Goal: Transaction & Acquisition: Purchase product/service

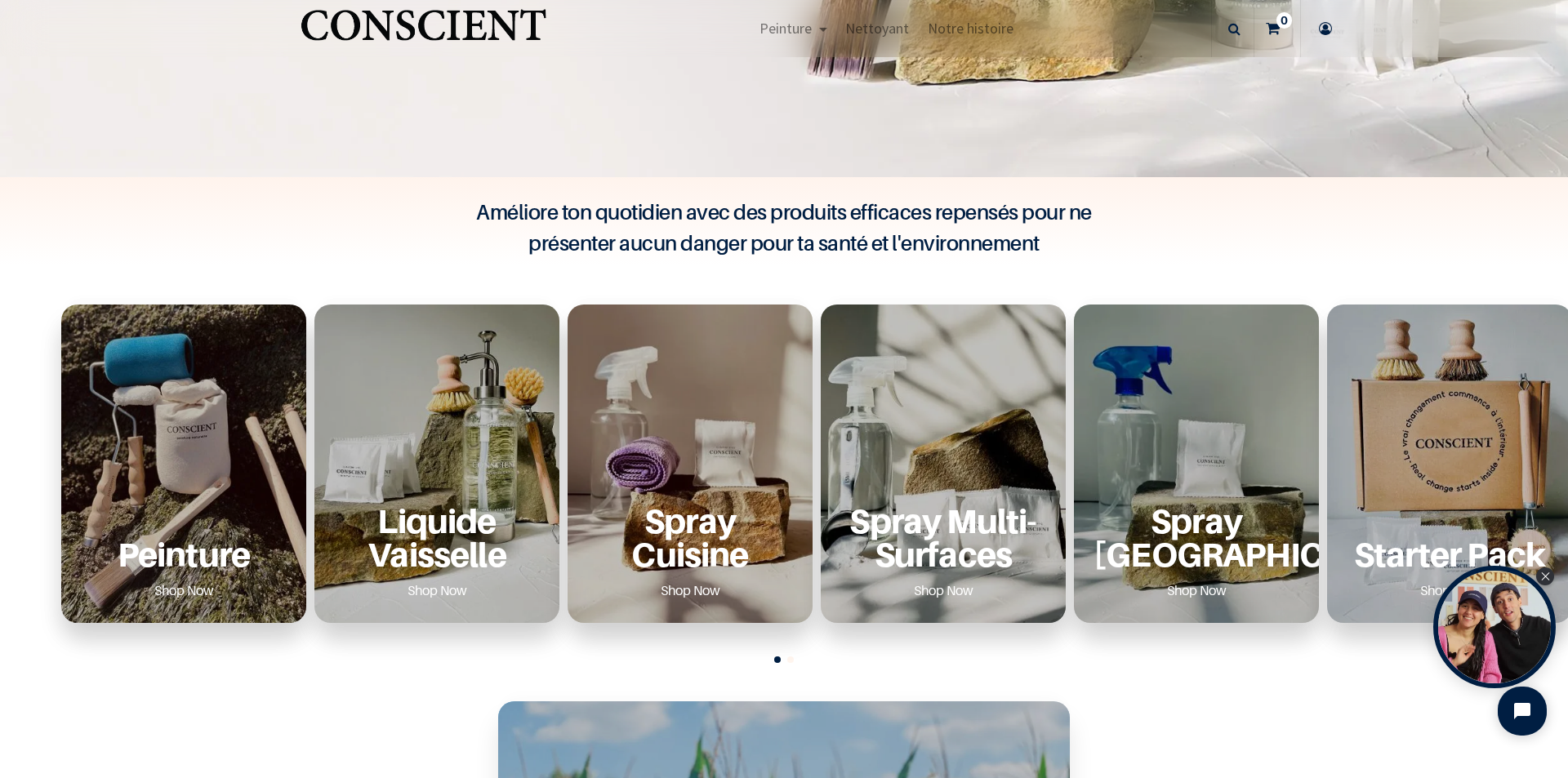
scroll to position [490, 0]
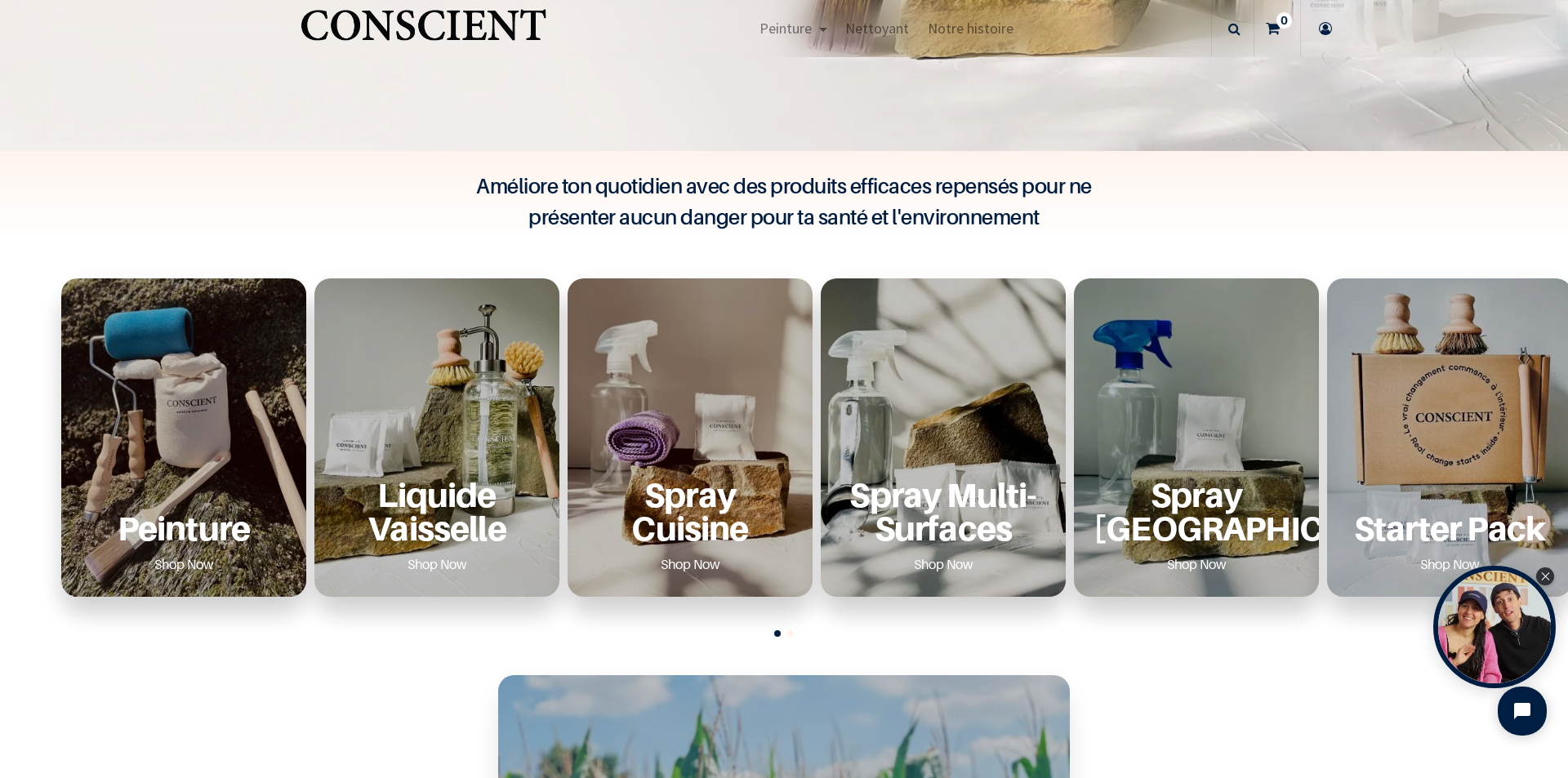
click at [216, 435] on div "Peinture Shop Now" at bounding box center [183, 437] width 245 height 318
click at [177, 560] on link "Shop Now" at bounding box center [183, 564] width 99 height 26
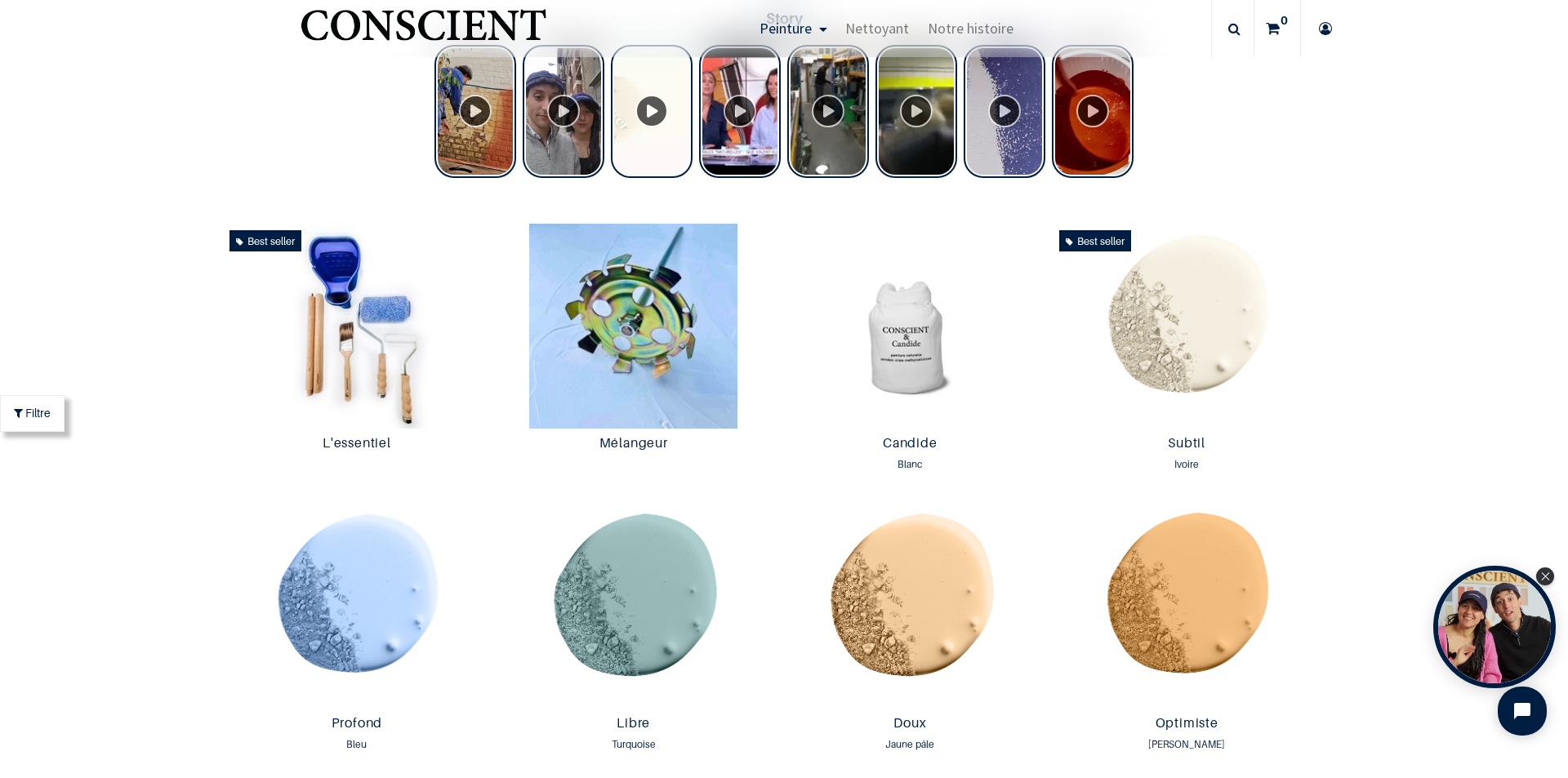
scroll to position [817, 0]
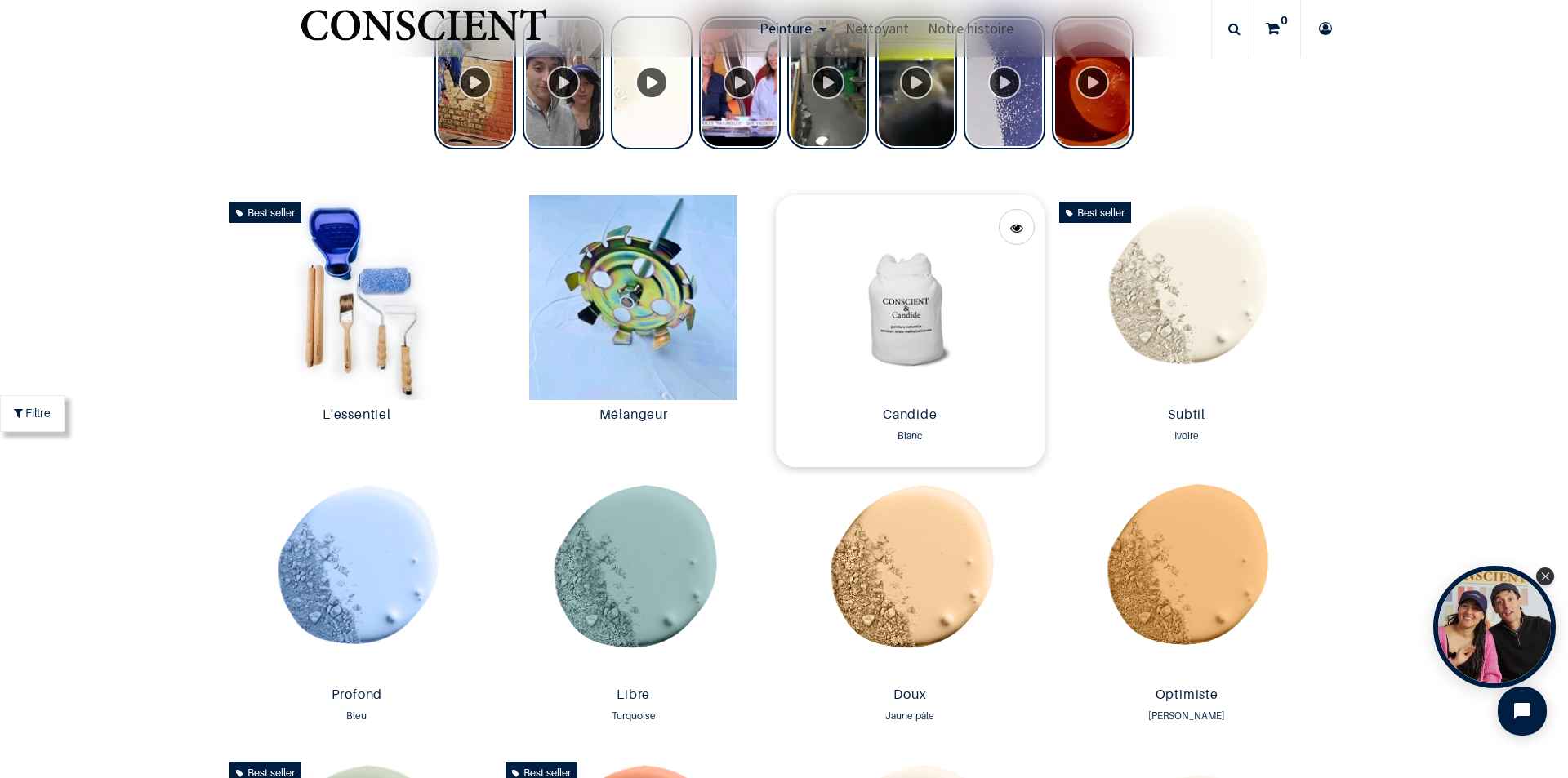
click at [900, 332] on img at bounding box center [911, 297] width 269 height 205
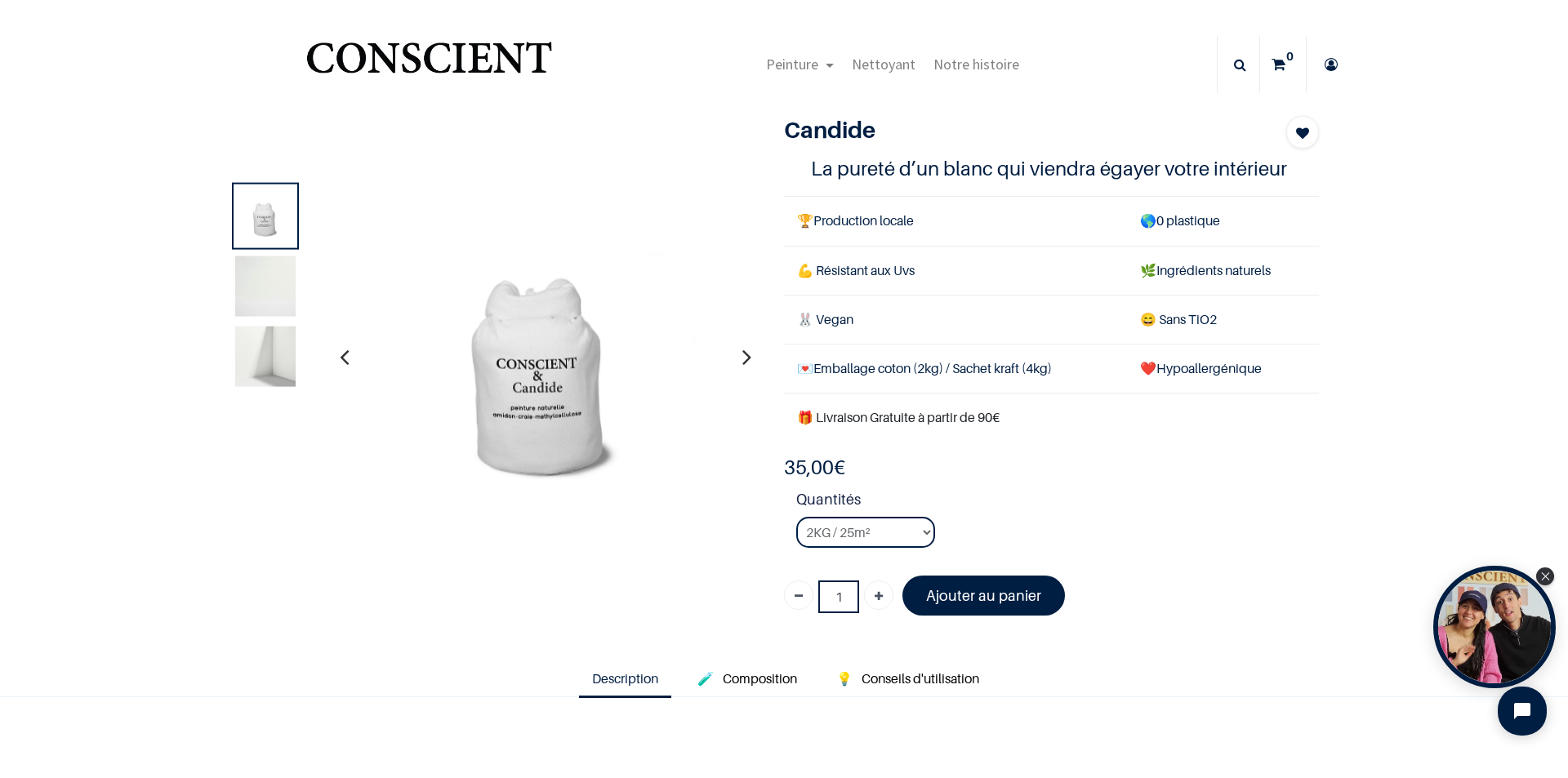
click at [249, 298] on img at bounding box center [265, 285] width 60 height 60
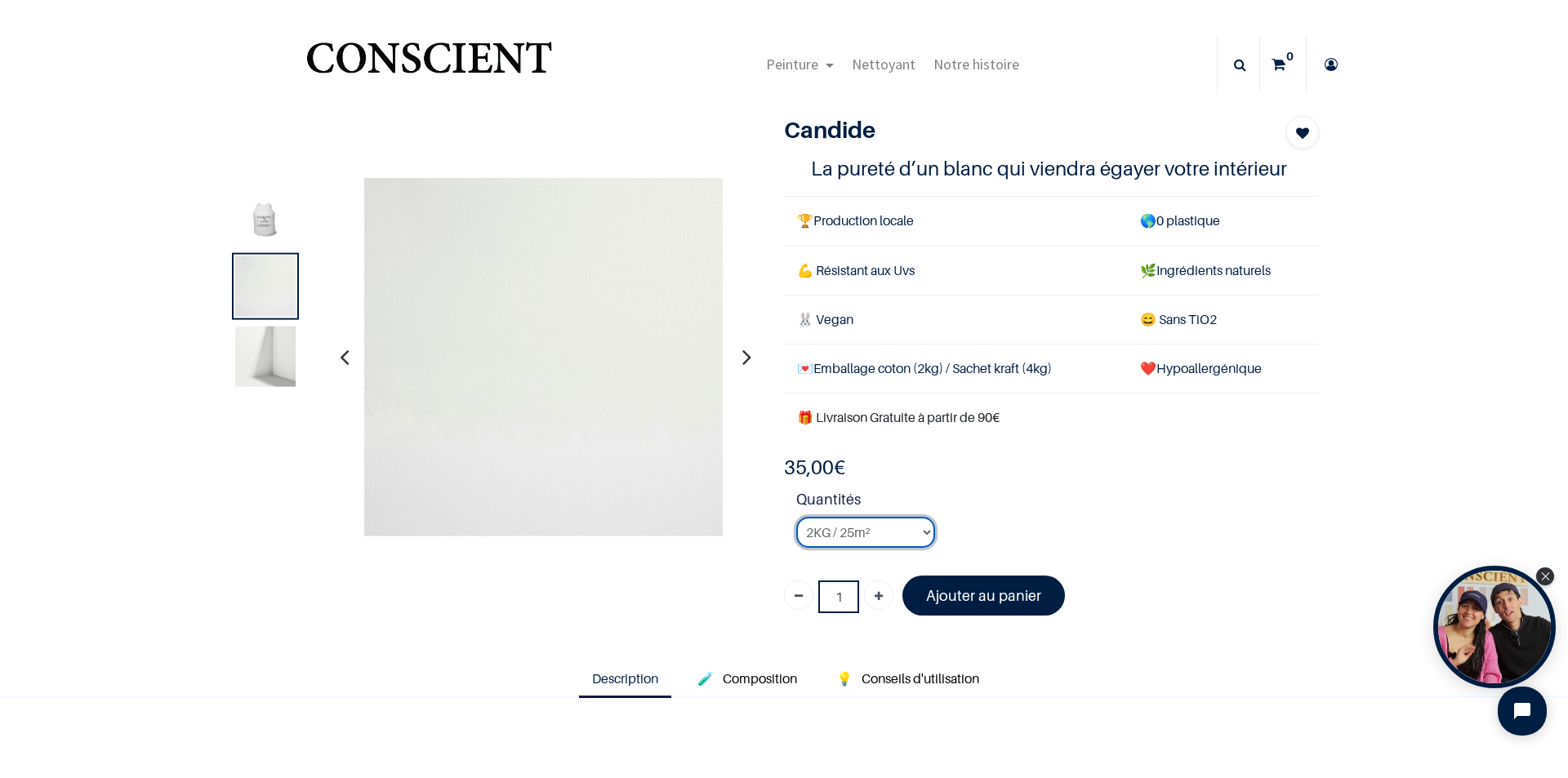
click at [906, 535] on select "2KG / 25m² 4KG / 50m² 8KG / 100m² Testeur" at bounding box center [866, 532] width 139 height 31
select select "3"
click at [796, 517] on select "2KG / 25m² 4KG / 50m² 8KG / 100m² Testeur" at bounding box center [866, 532] width 139 height 31
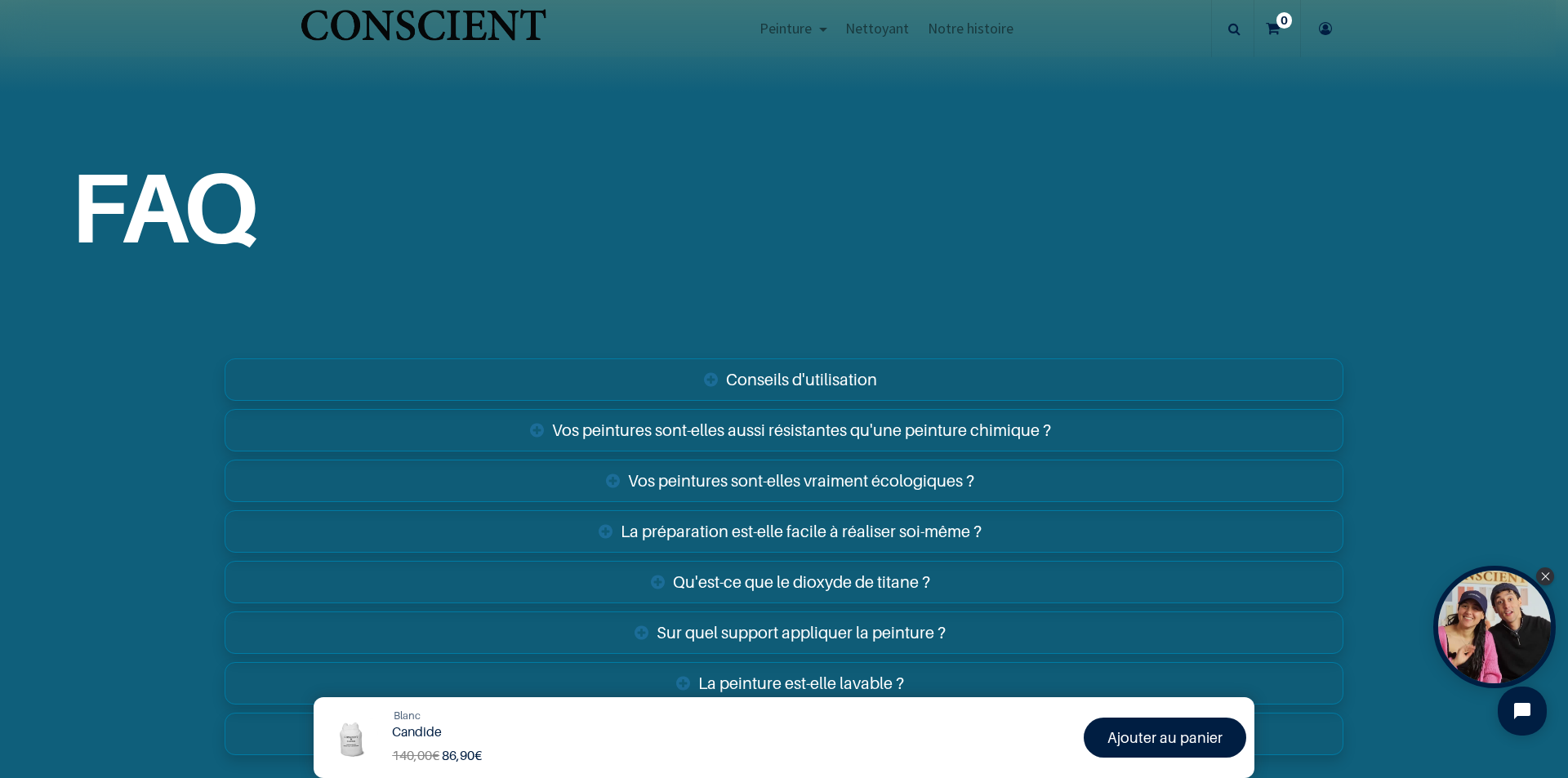
scroll to position [1989, 0]
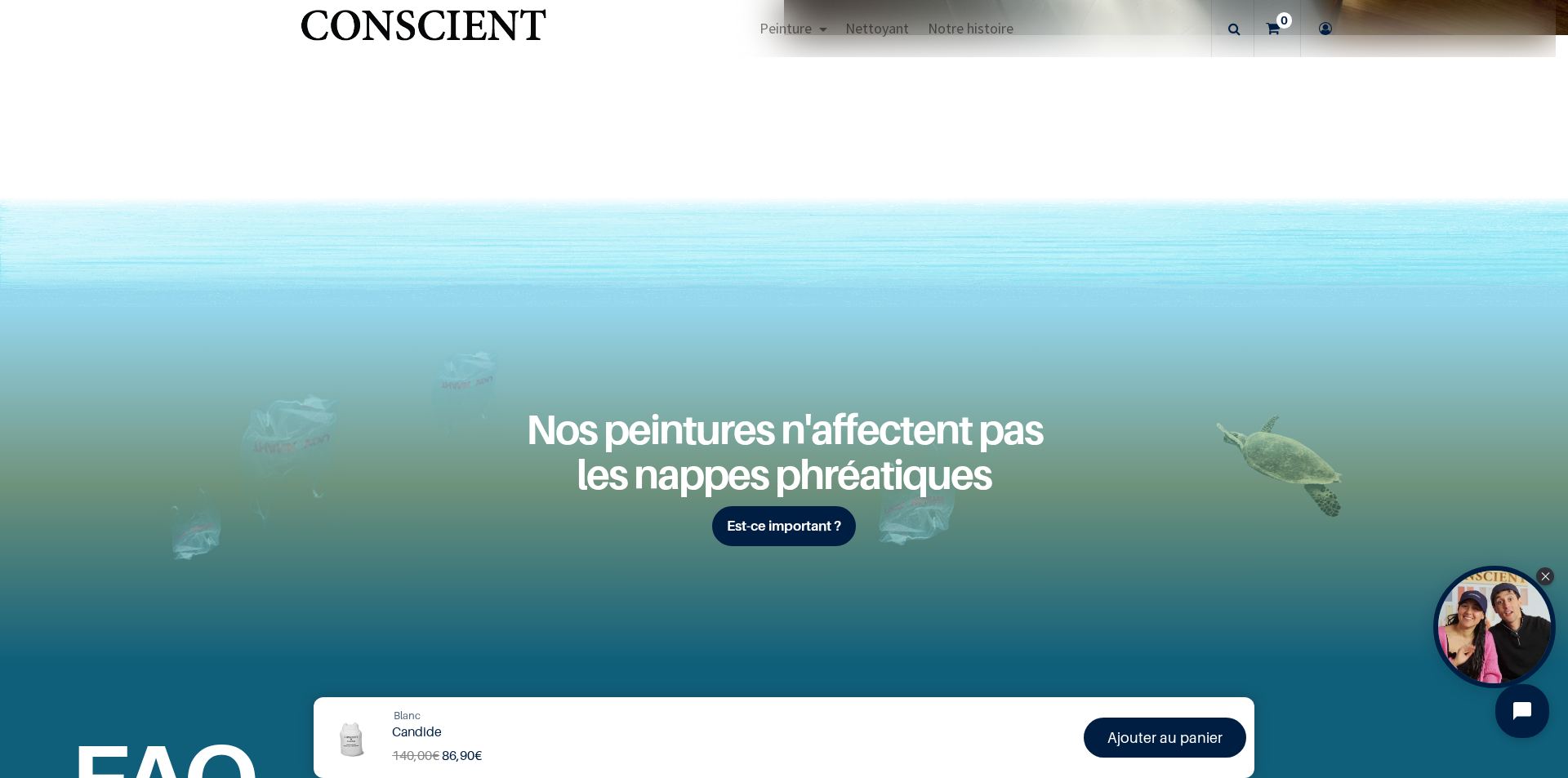
click at [1517, 714] on icon "Open chat widget" at bounding box center [1522, 711] width 18 height 18
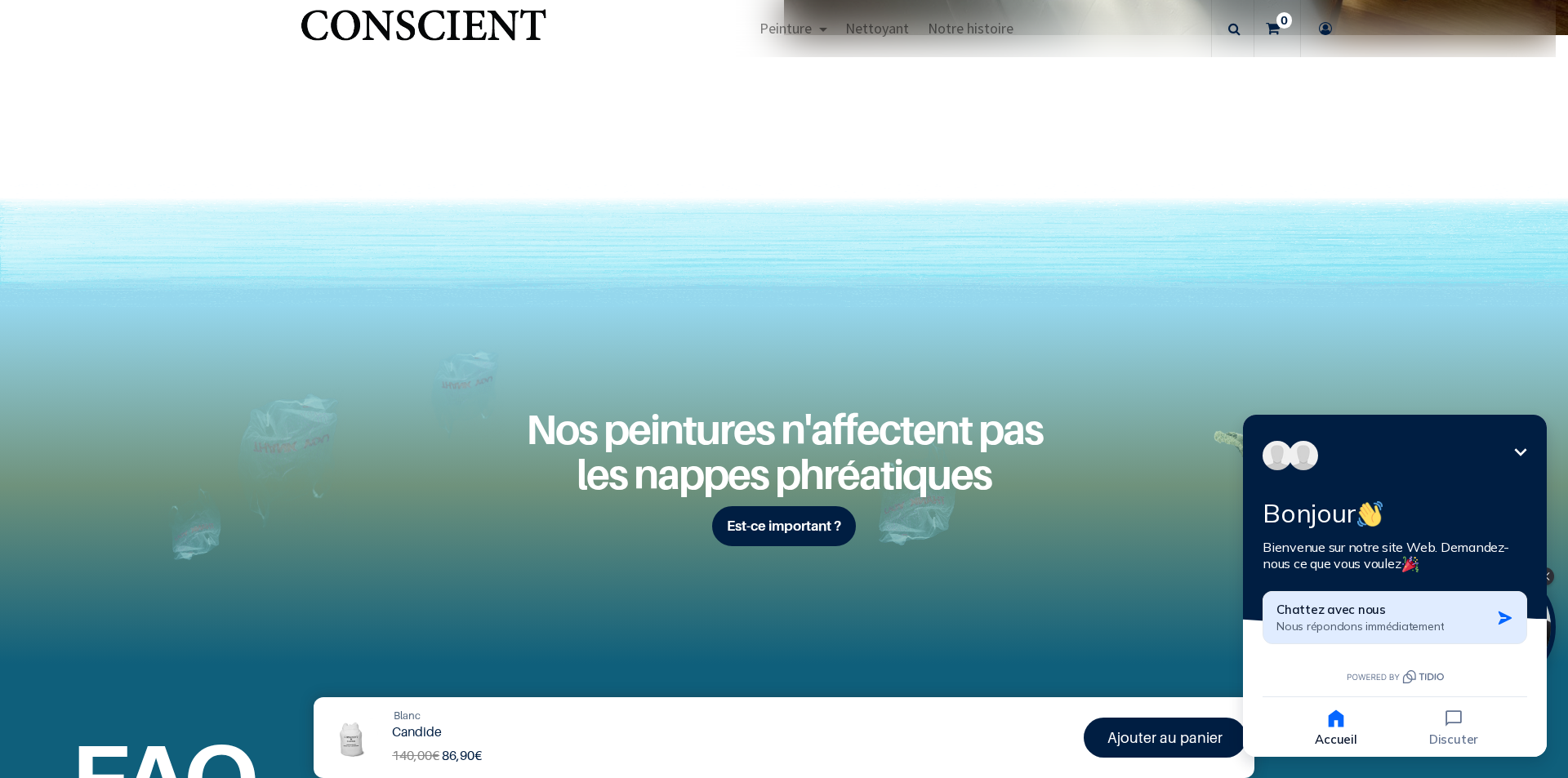
click at [1447, 607] on div "Chattez avec nous Nous répondons immédiatement" at bounding box center [1383, 617] width 214 height 32
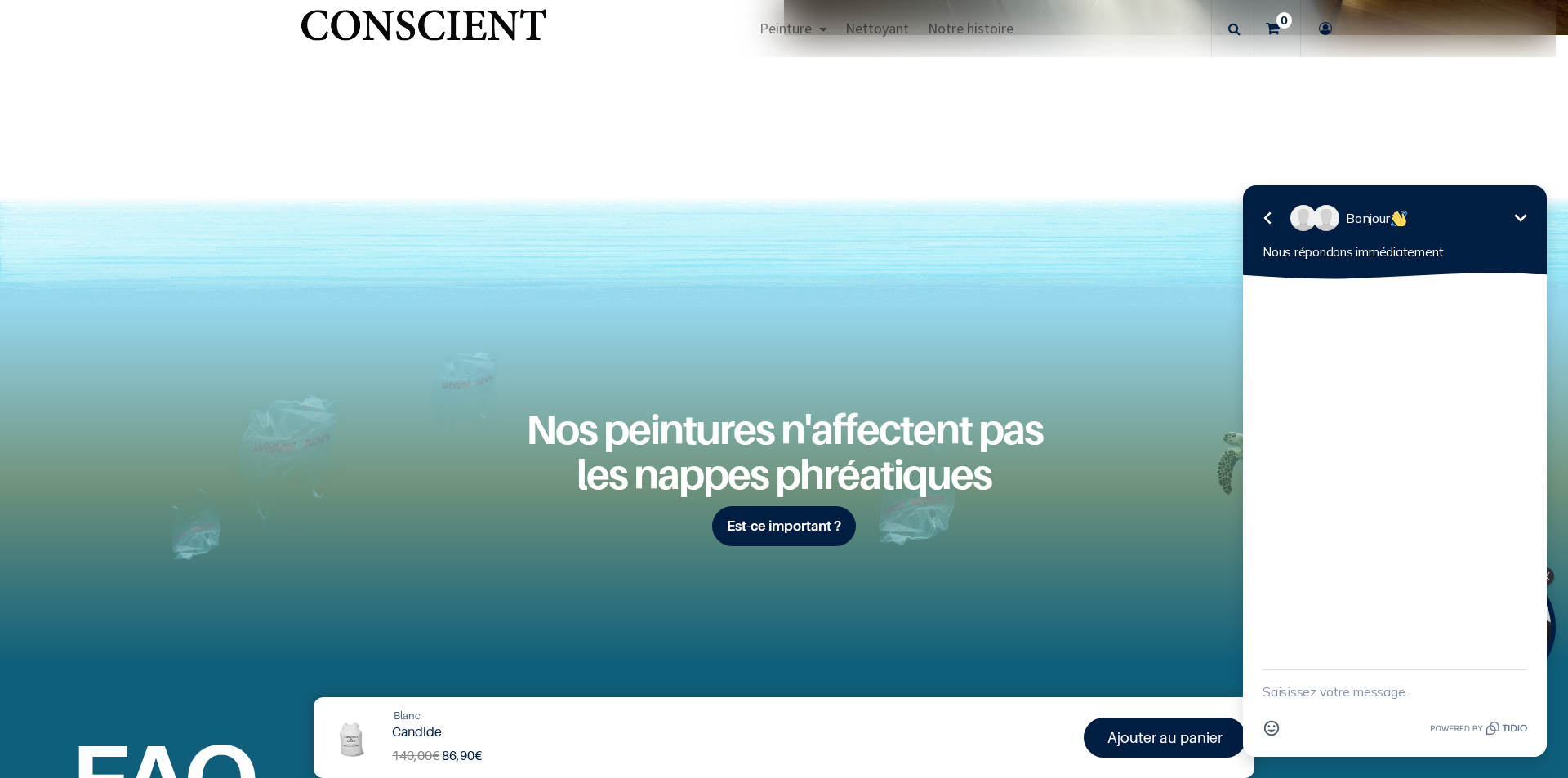
click at [1375, 697] on textarea "New message" at bounding box center [1395, 692] width 265 height 42
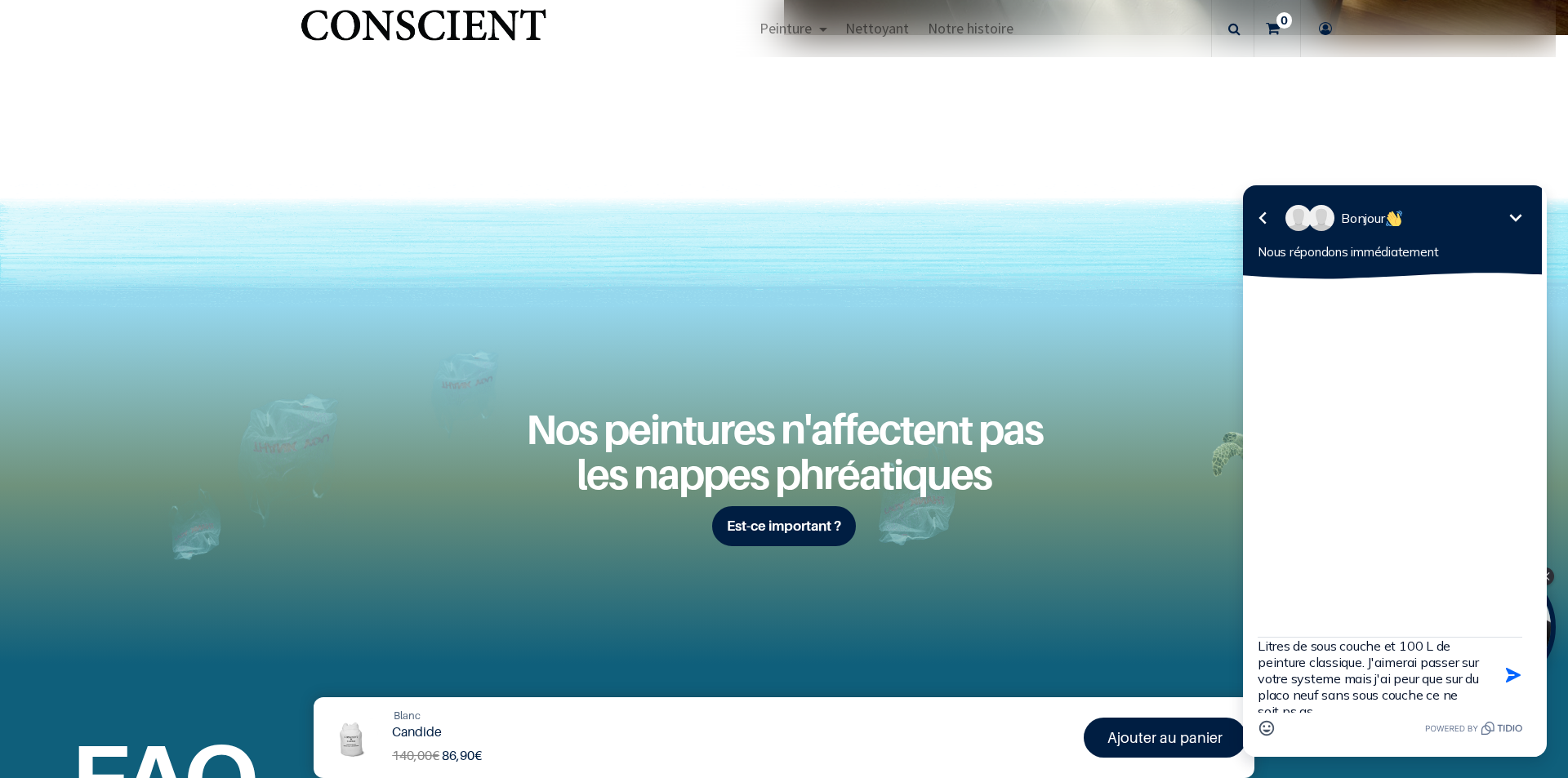
click at [1332, 705] on textarea "Hello J'ai 450m2 de murs neufs a peindre idealement il me faudrait 50 Litres de…" at bounding box center [1369, 675] width 224 height 75
type textarea "Hello J'ai 450m2 de murs neufs a peindre idealement il me faudrait 50 Litres de…"
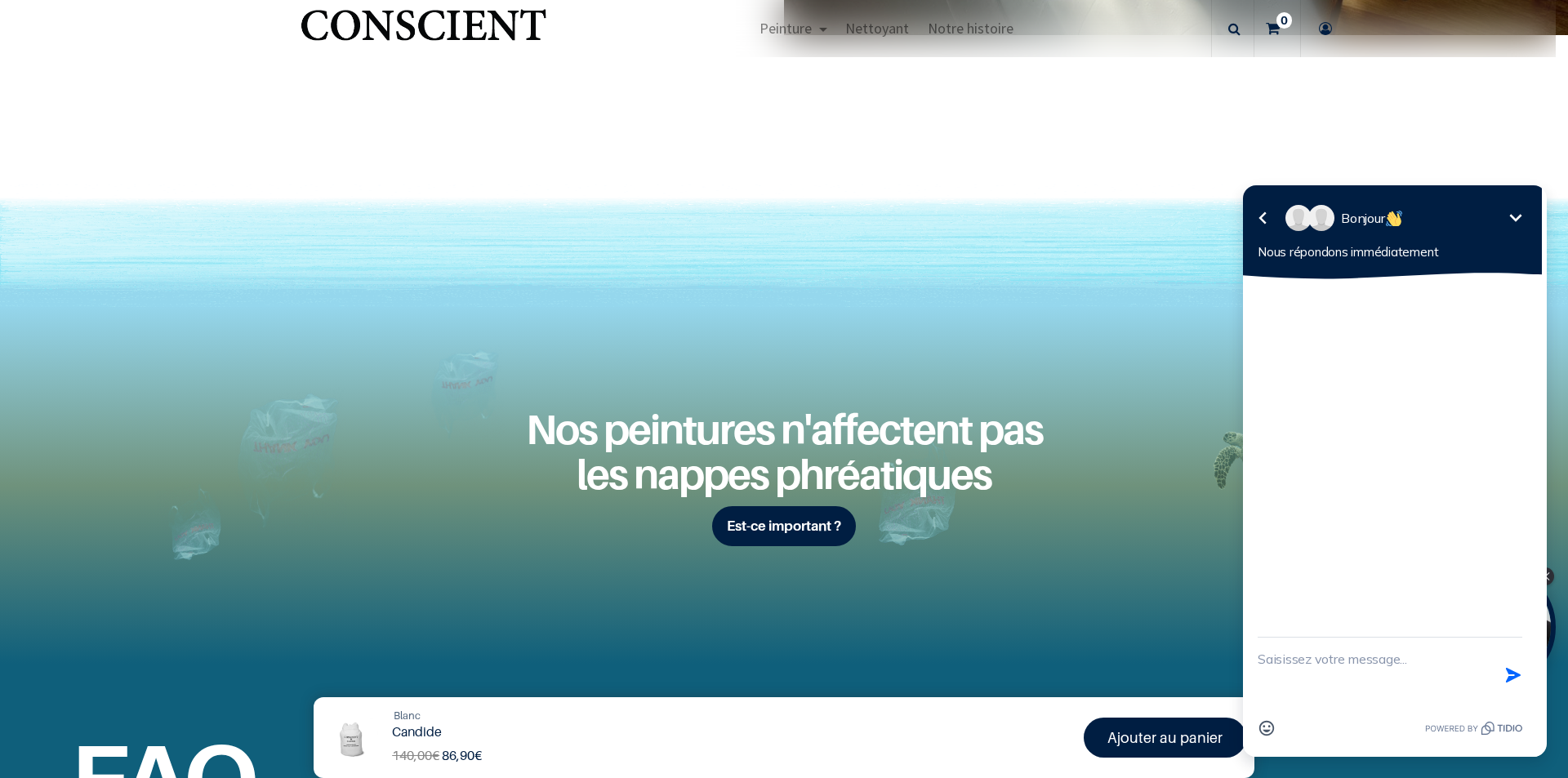
scroll to position [0, 0]
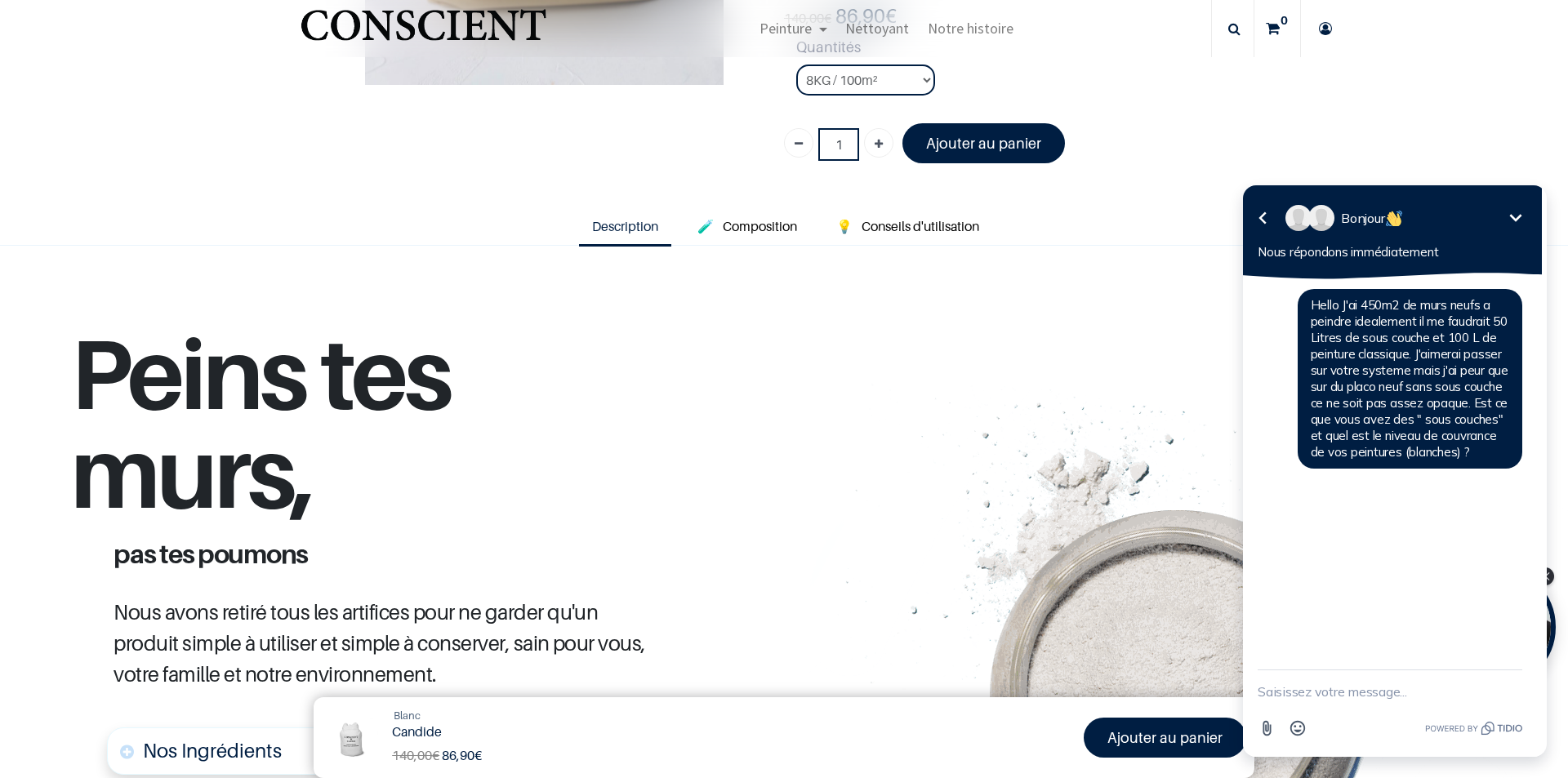
scroll to position [215, 0]
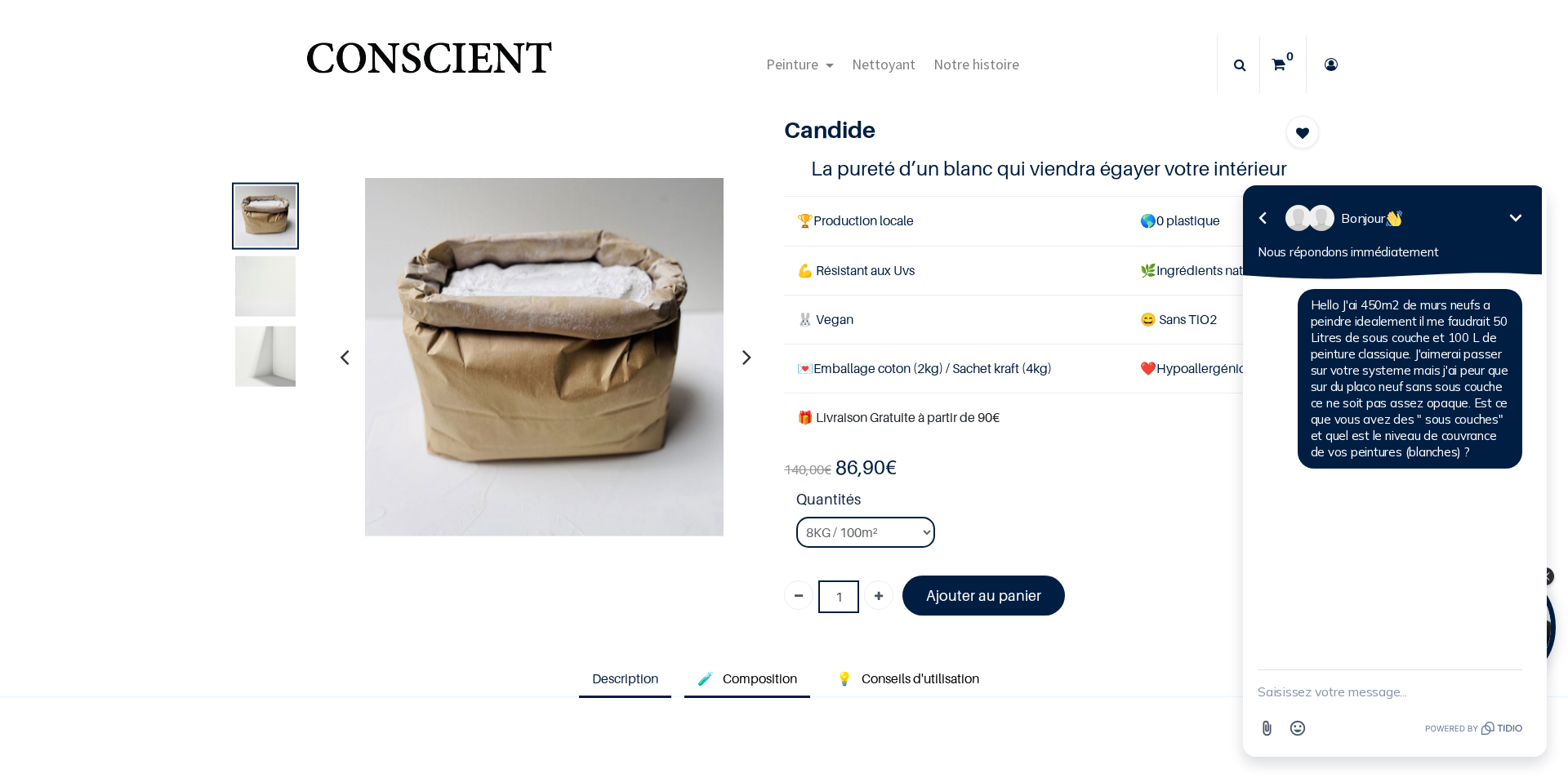
click at [733, 675] on span "Composition" at bounding box center [759, 678] width 74 height 16
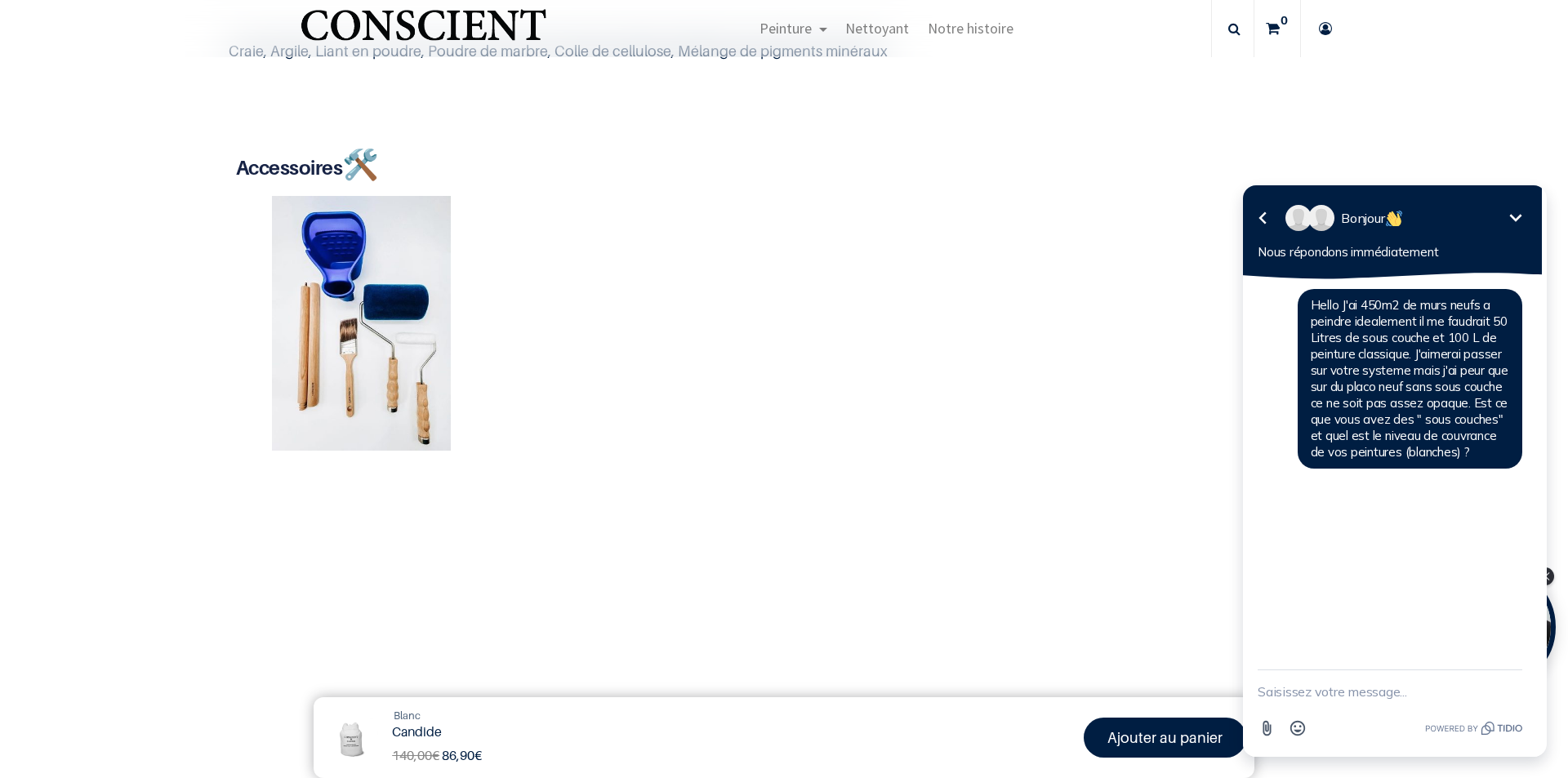
scroll to position [409, 0]
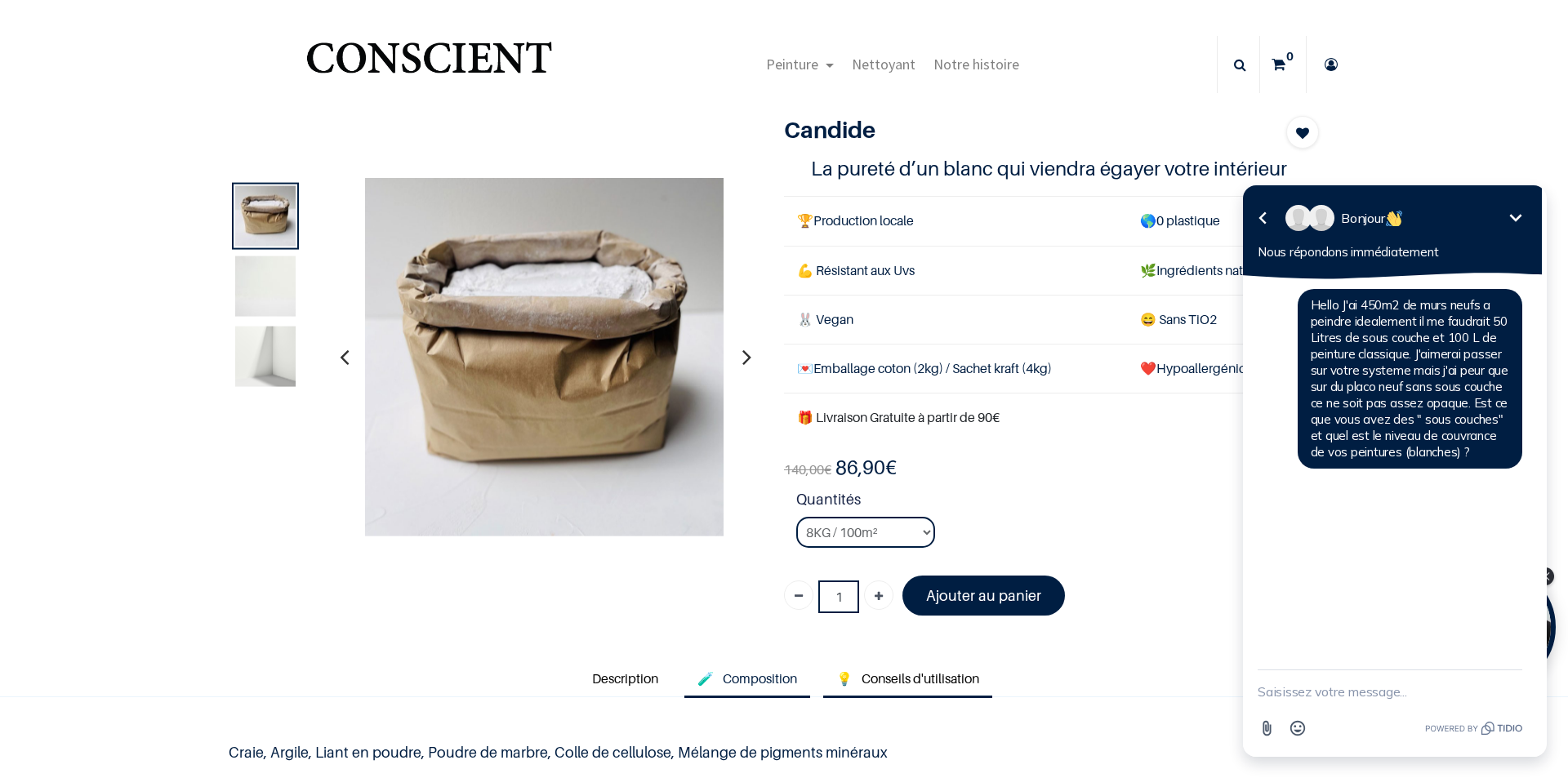
click at [915, 677] on span "Conseils d'utilisation" at bounding box center [920, 678] width 118 height 16
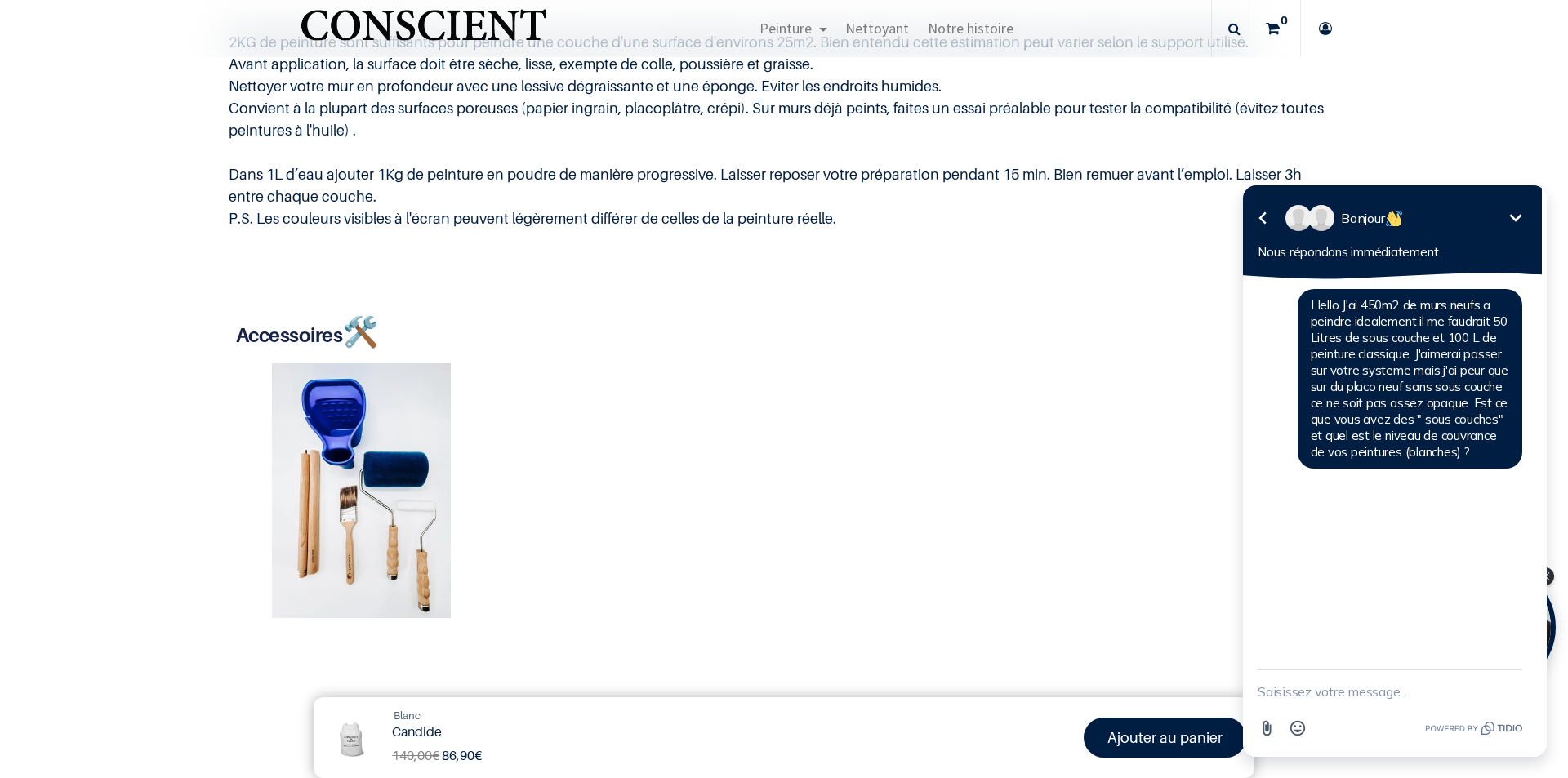
scroll to position [653, 0]
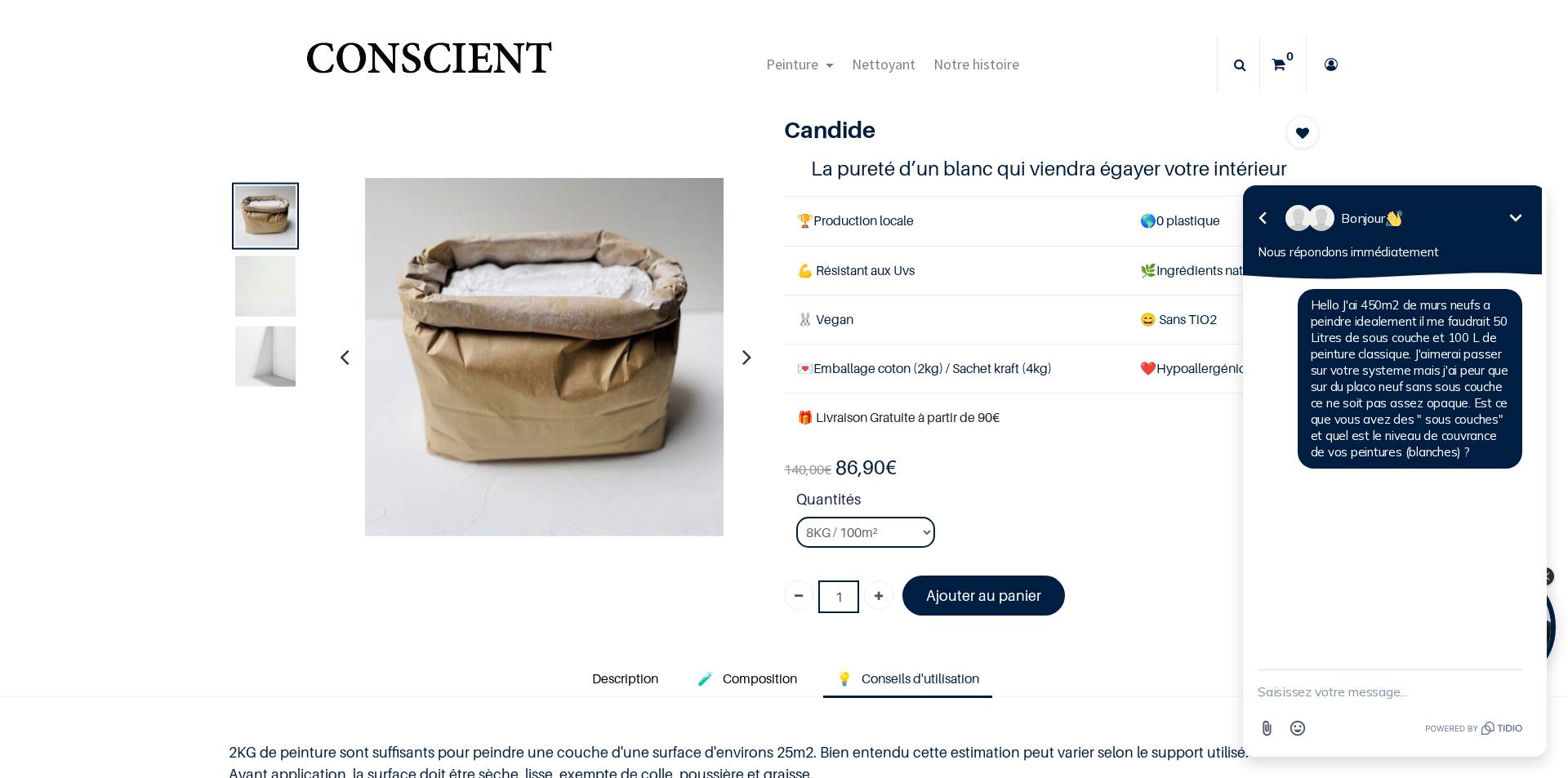
click at [391, 44] on img "Logo of Conscient" at bounding box center [429, 64] width 252 height 64
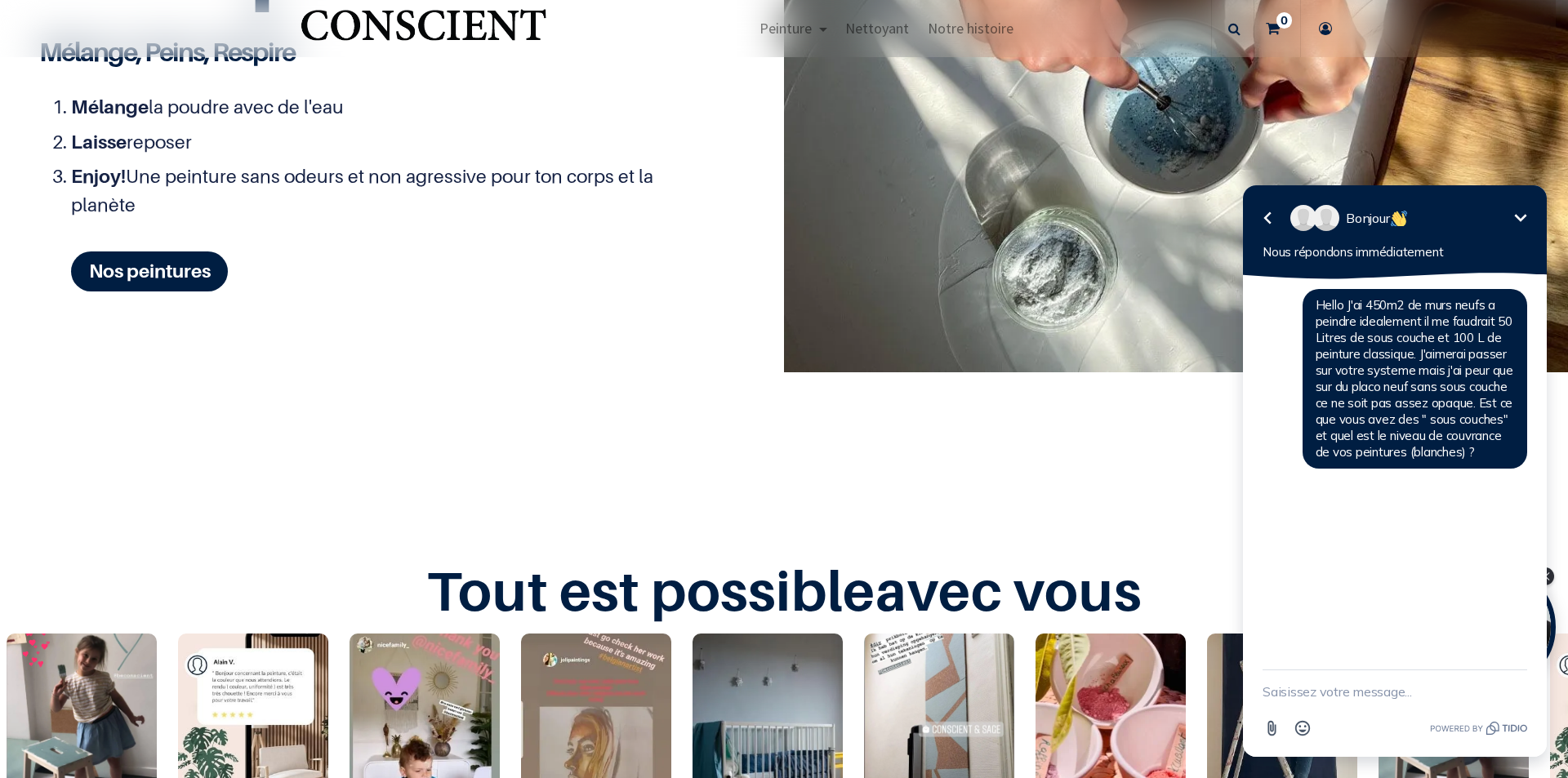
scroll to position [2277, 0]
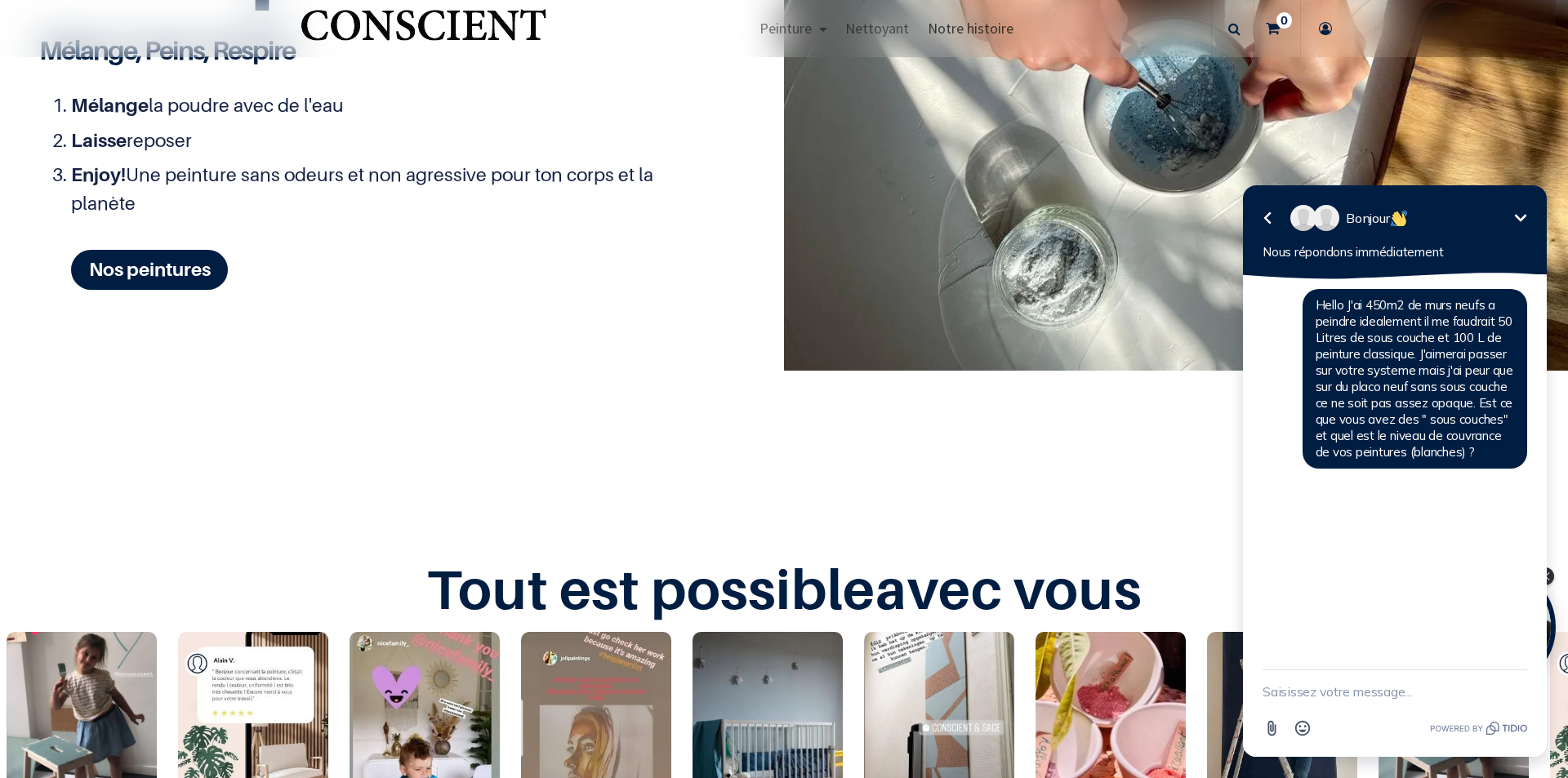
click at [981, 27] on span "Notre histoire" at bounding box center [970, 29] width 85 height 19
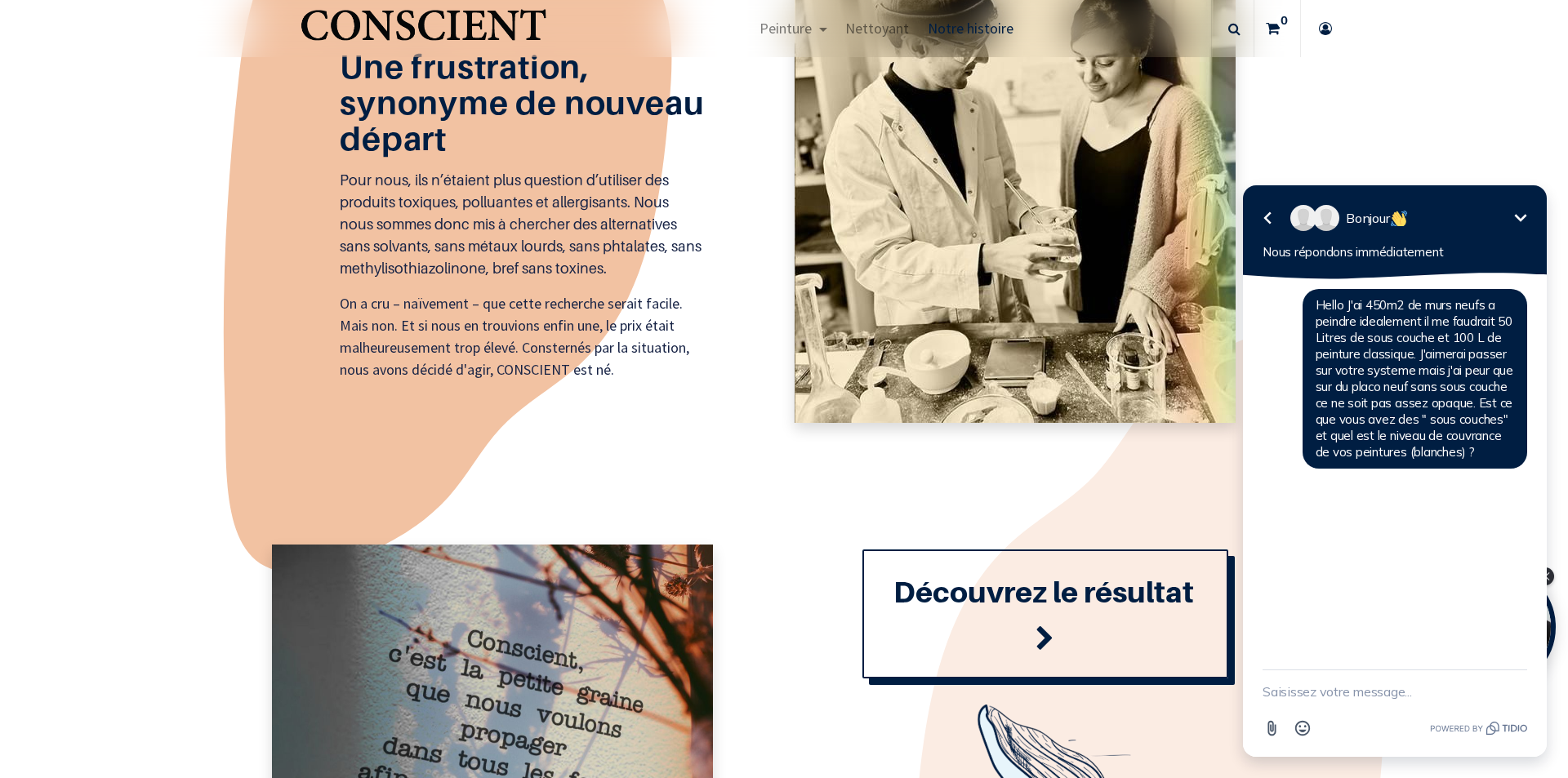
scroll to position [1878, 0]
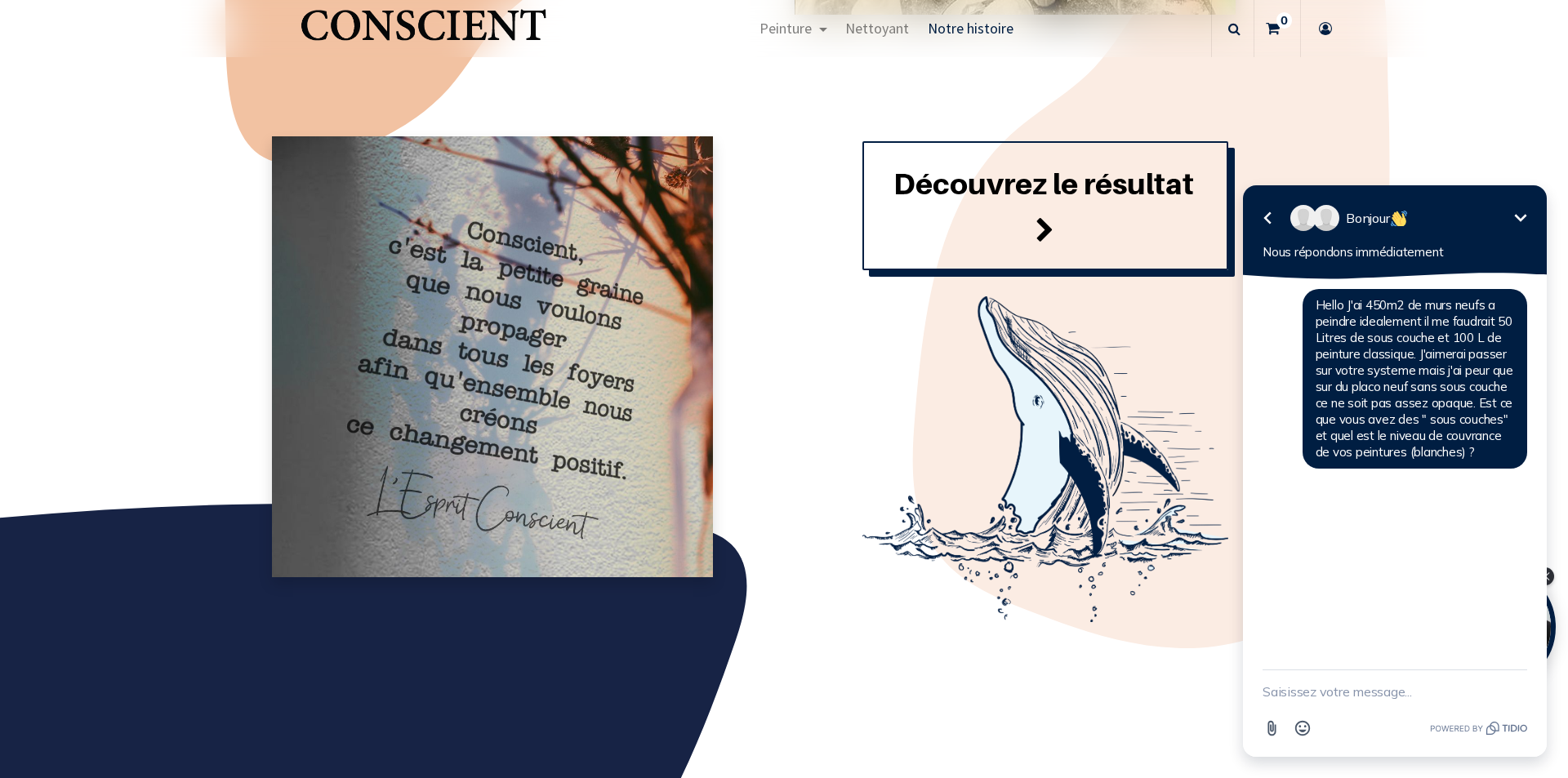
click at [937, 198] on font "Découvrez le résultat" at bounding box center [1043, 183] width 300 height 35
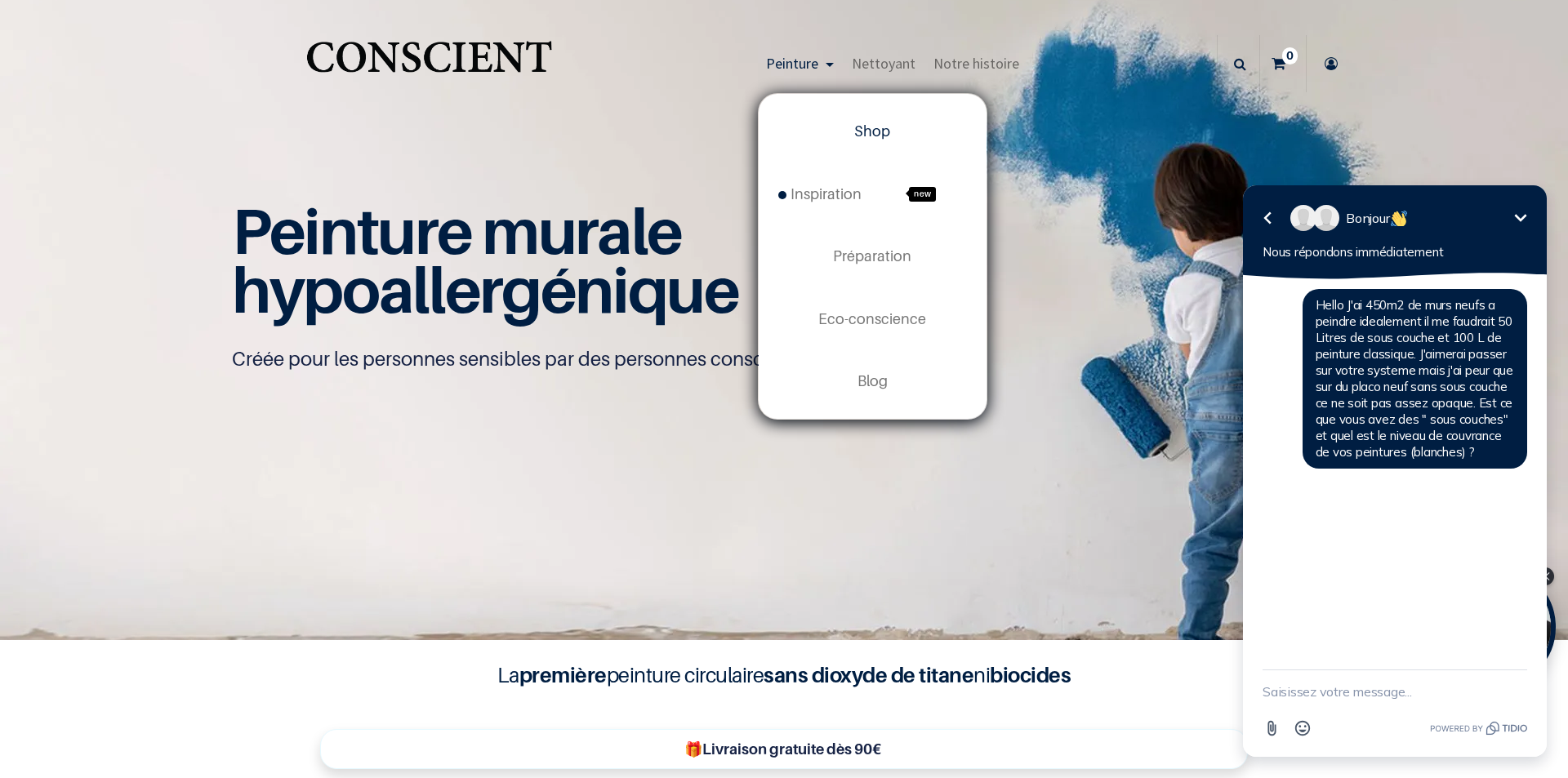
click at [784, 59] on span "Peinture" at bounding box center [792, 63] width 52 height 19
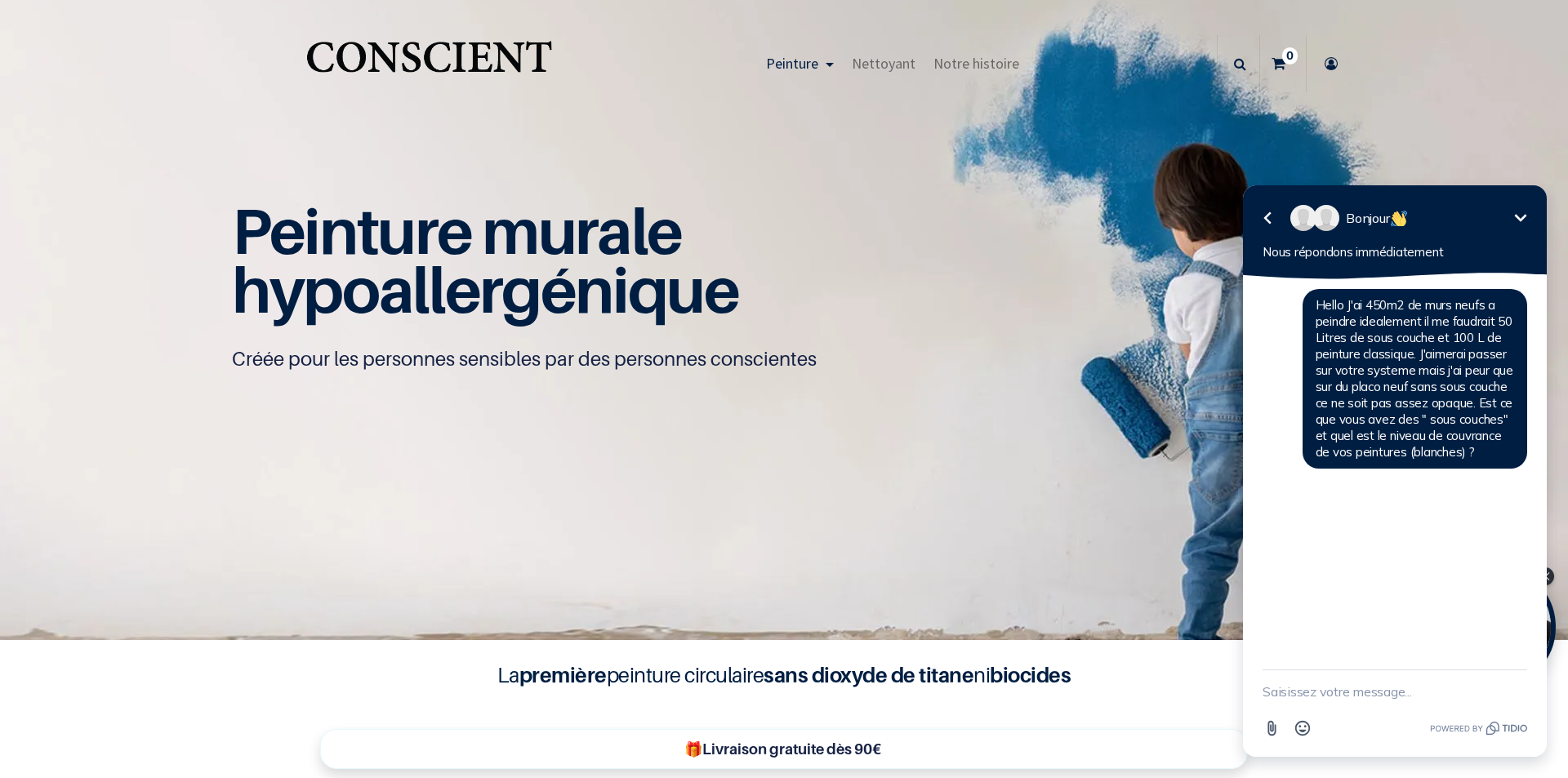
click at [784, 59] on span "Peinture" at bounding box center [792, 63] width 52 height 19
click at [409, 50] on img "Logo of Conscient" at bounding box center [429, 63] width 252 height 64
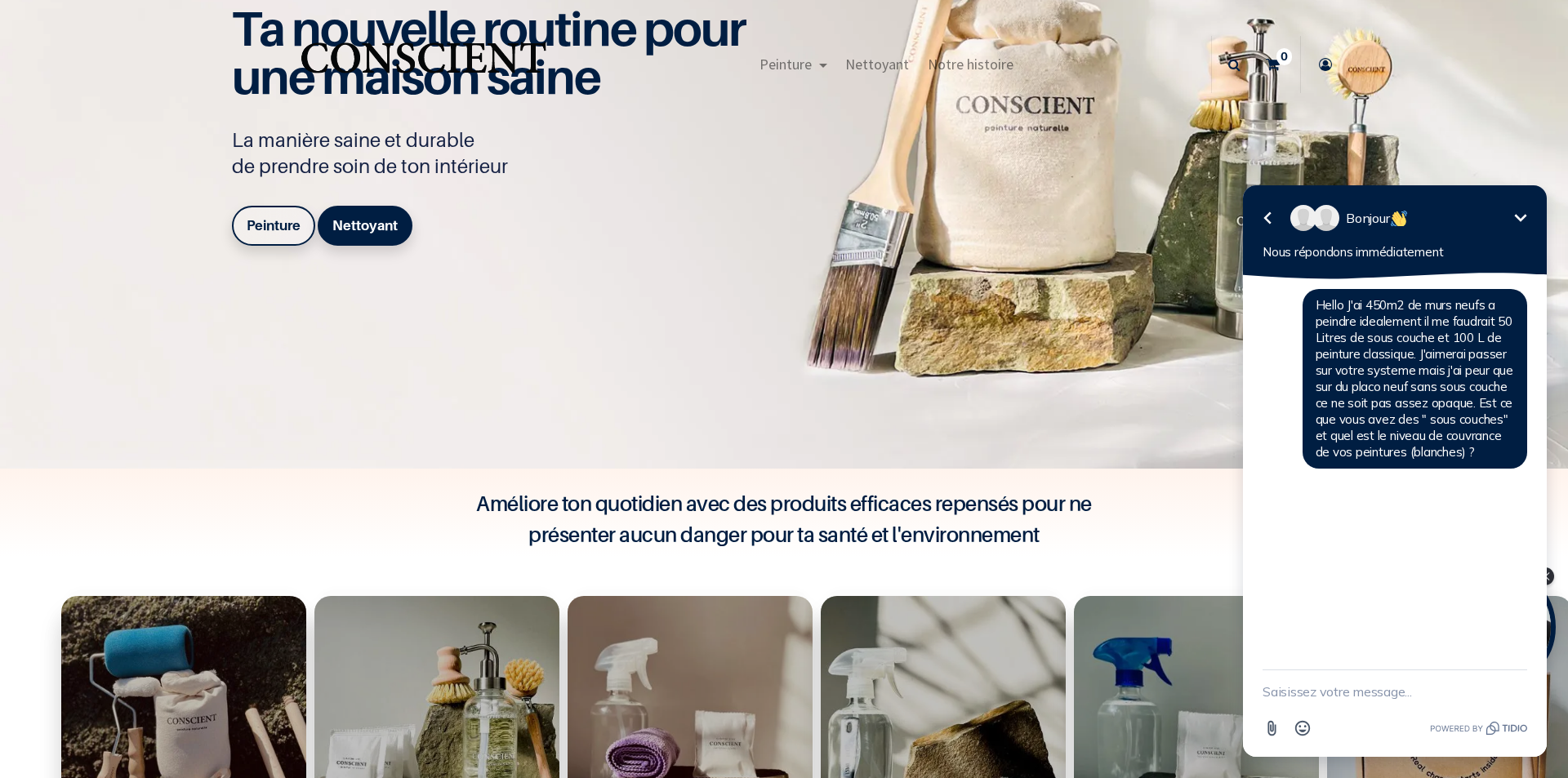
scroll to position [163, 0]
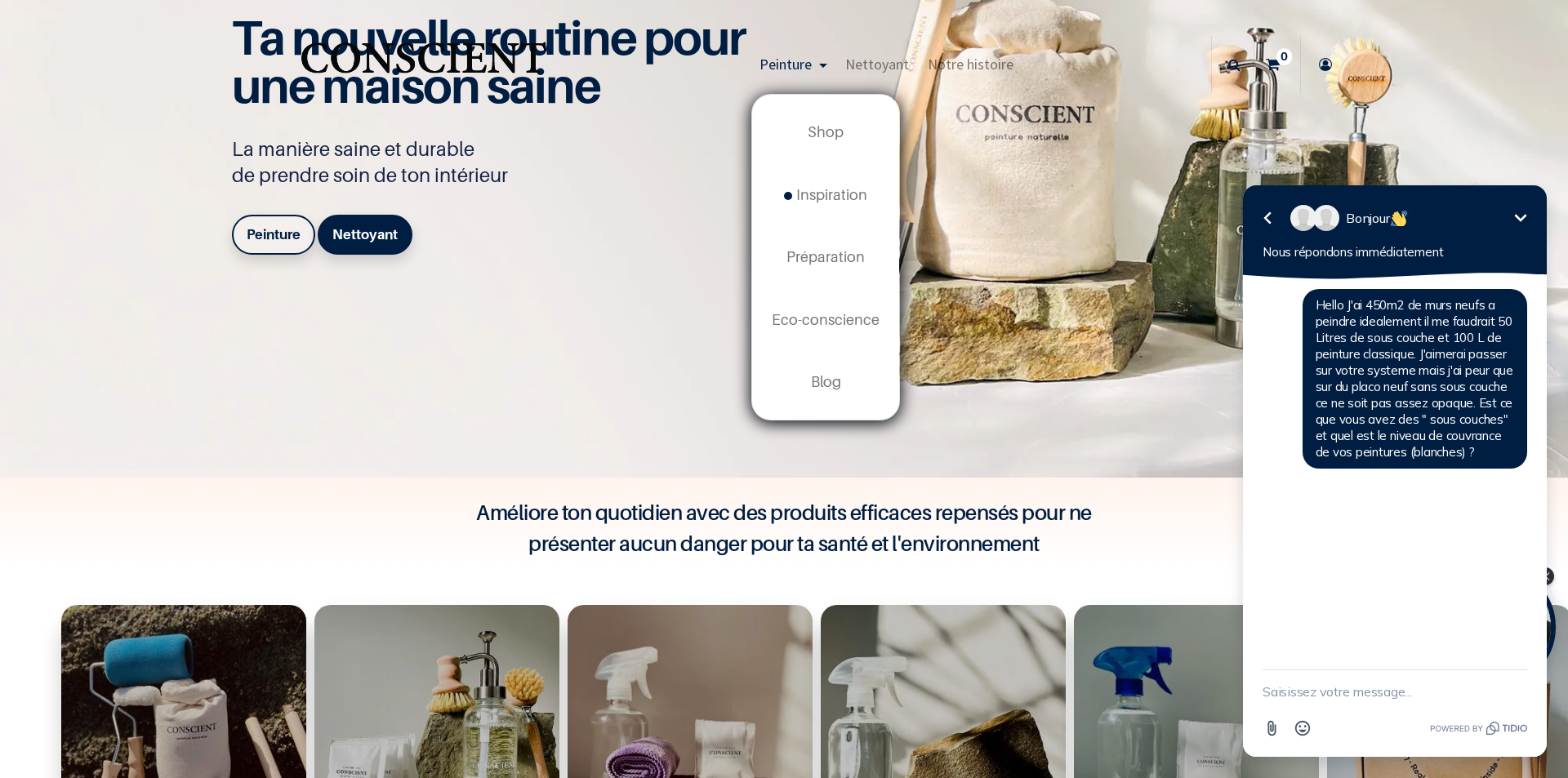
click at [760, 59] on link "Peinture" at bounding box center [793, 64] width 85 height 58
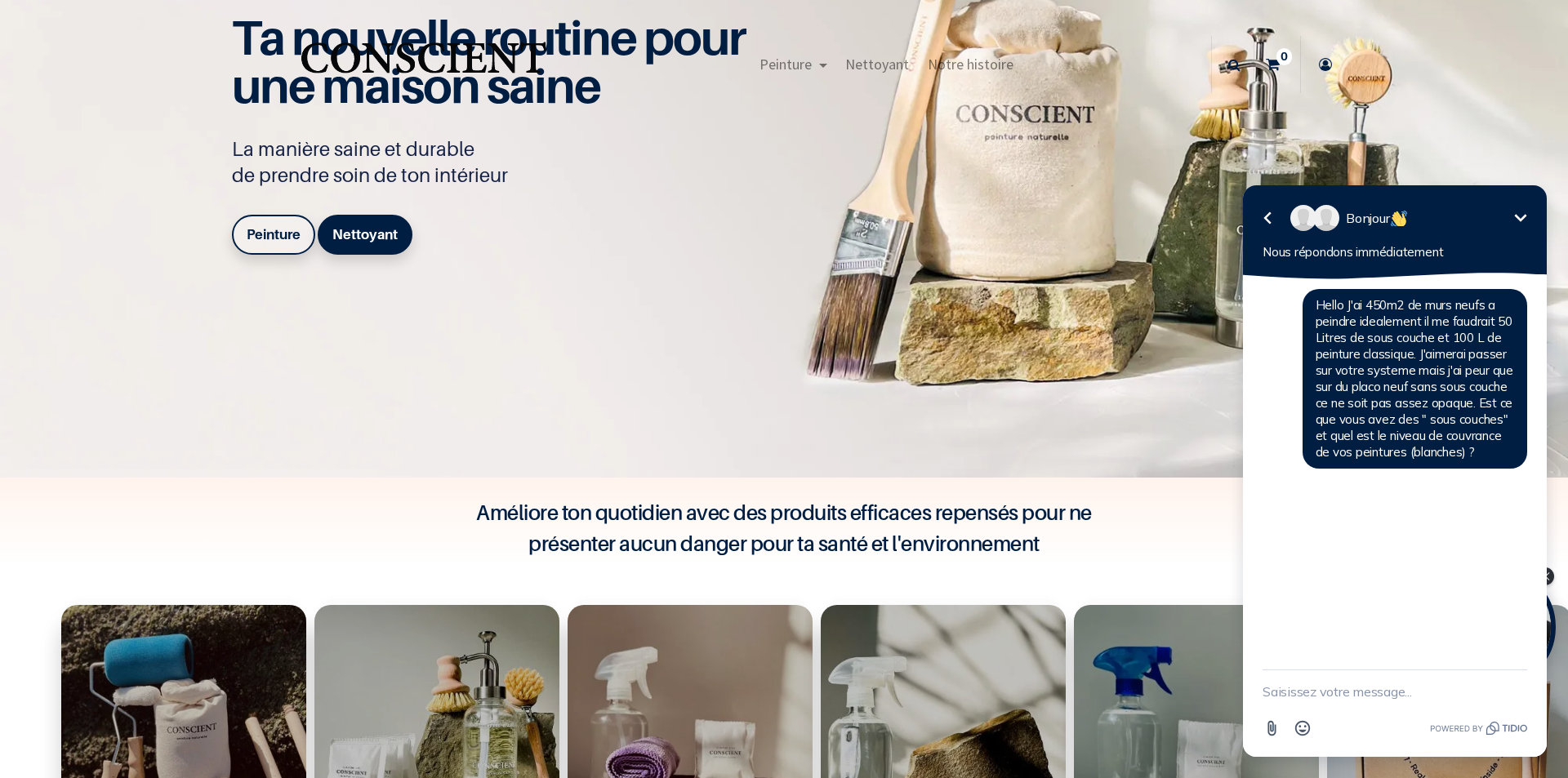
click at [261, 226] on b "Peinture" at bounding box center [273, 234] width 54 height 16
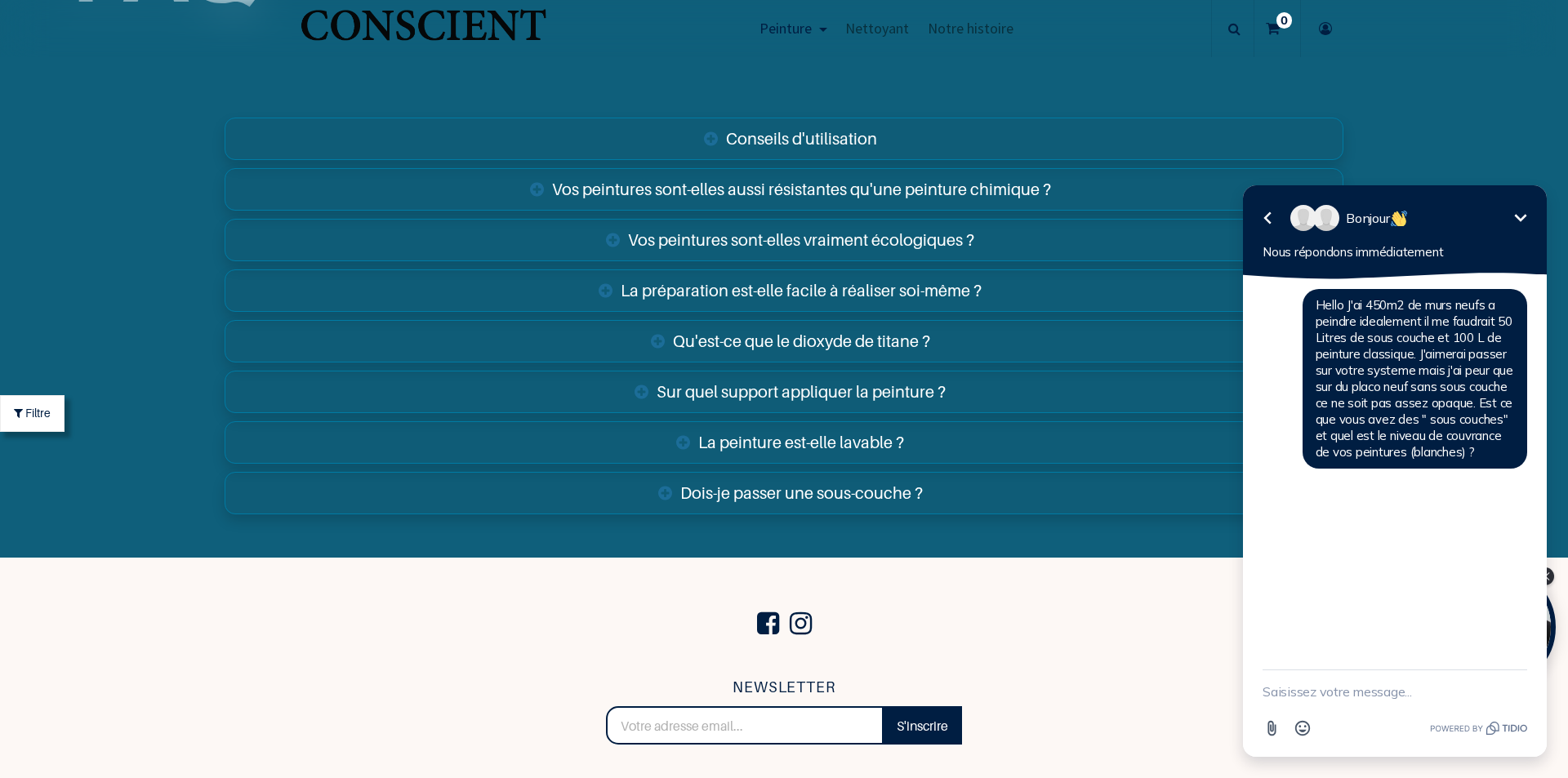
scroll to position [5799, 0]
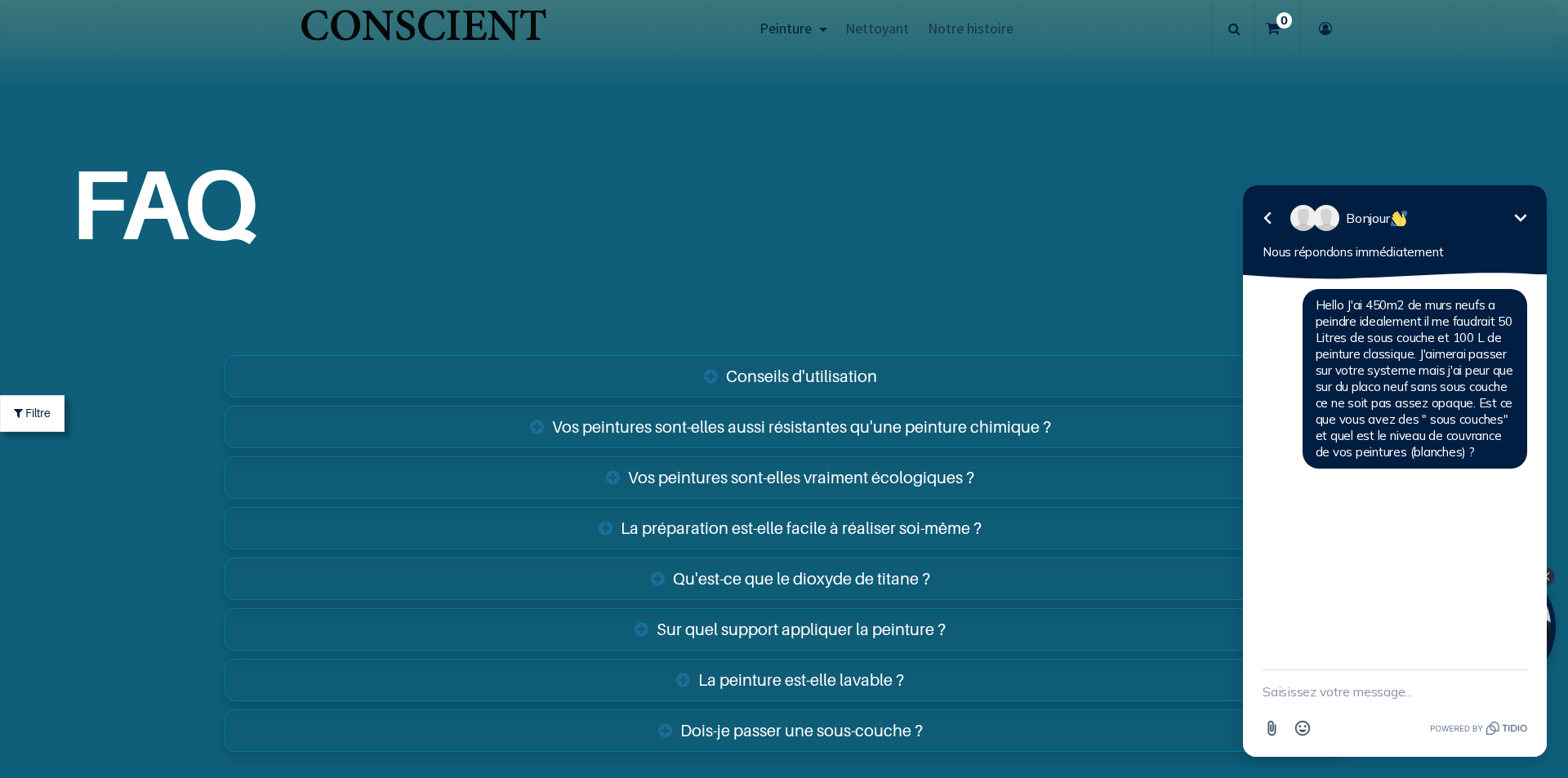
click at [820, 625] on link "Sur quel support appliquer la peinture ?" at bounding box center [784, 629] width 1119 height 42
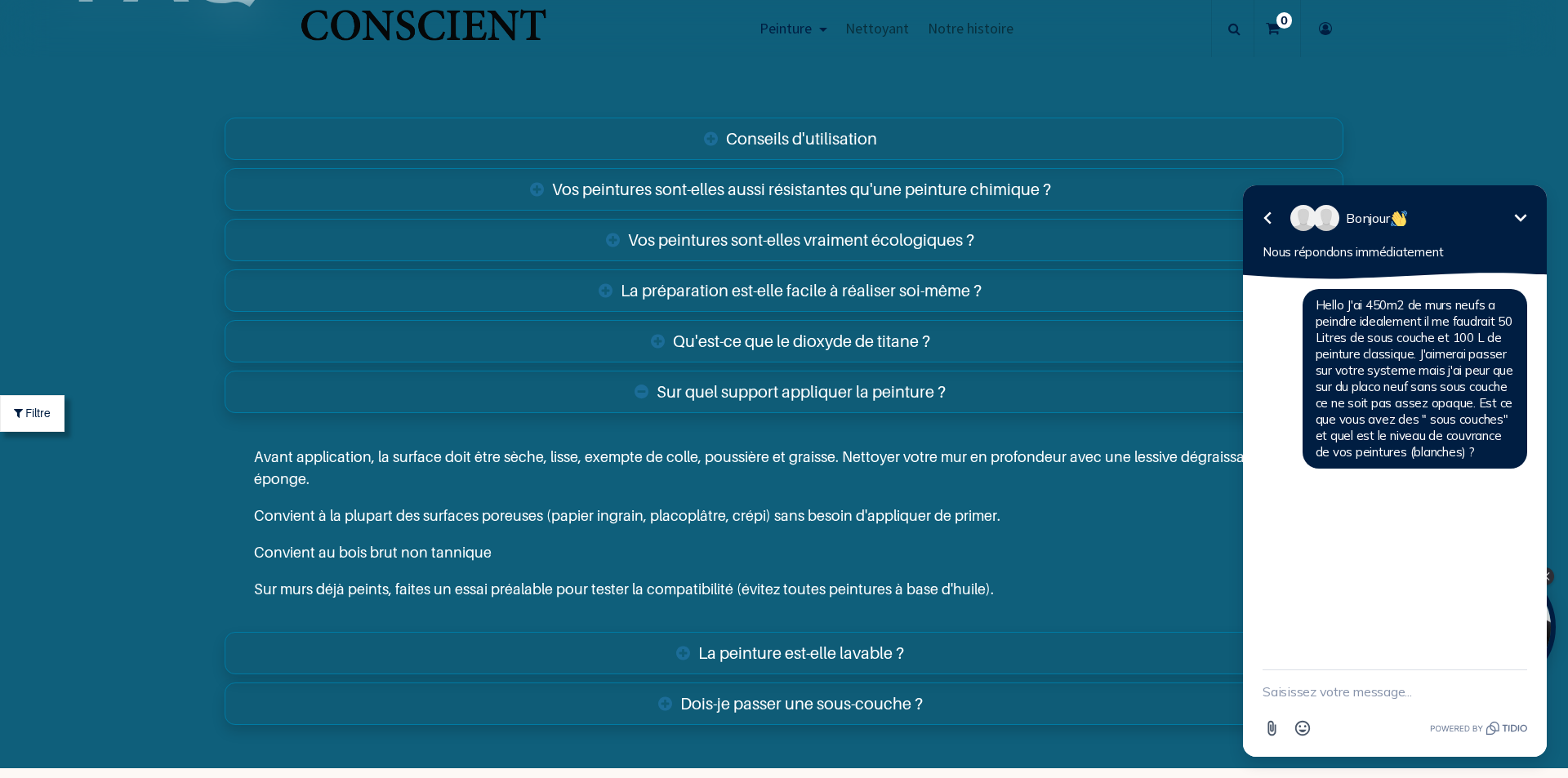
scroll to position [6044, 0]
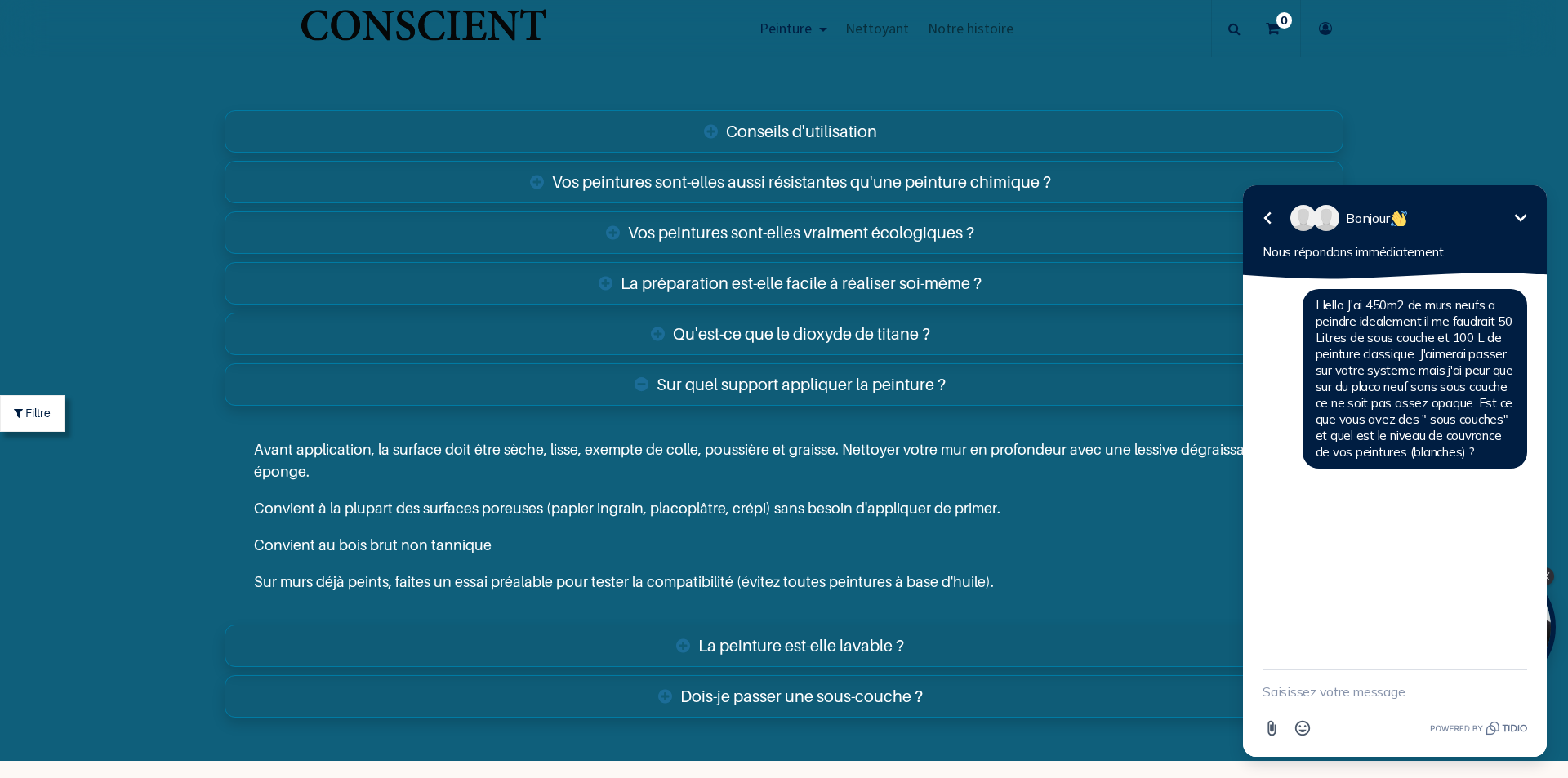
click at [717, 650] on link "La peinture est-elle lavable ?" at bounding box center [784, 646] width 1119 height 42
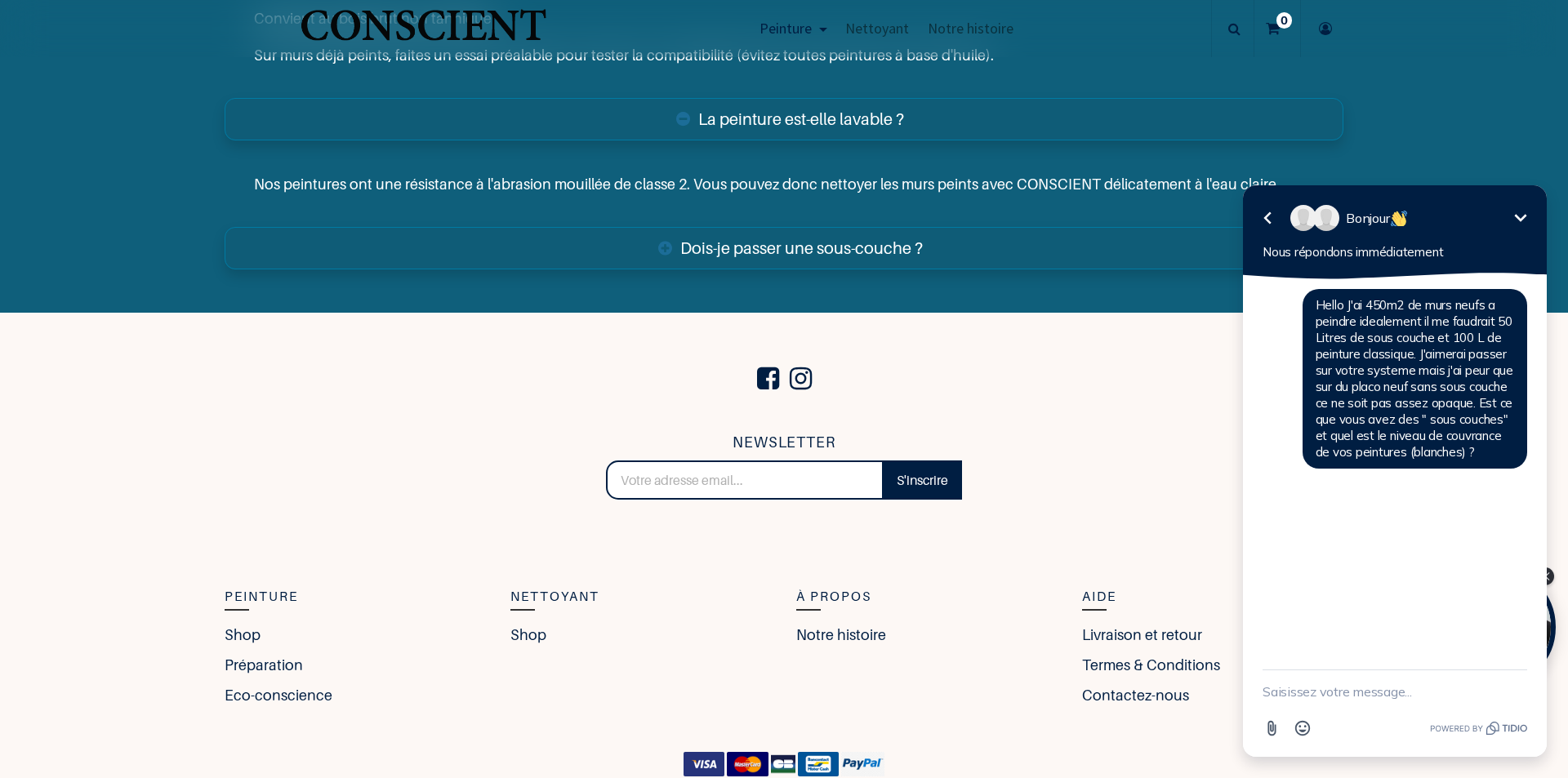
scroll to position [6688, 0]
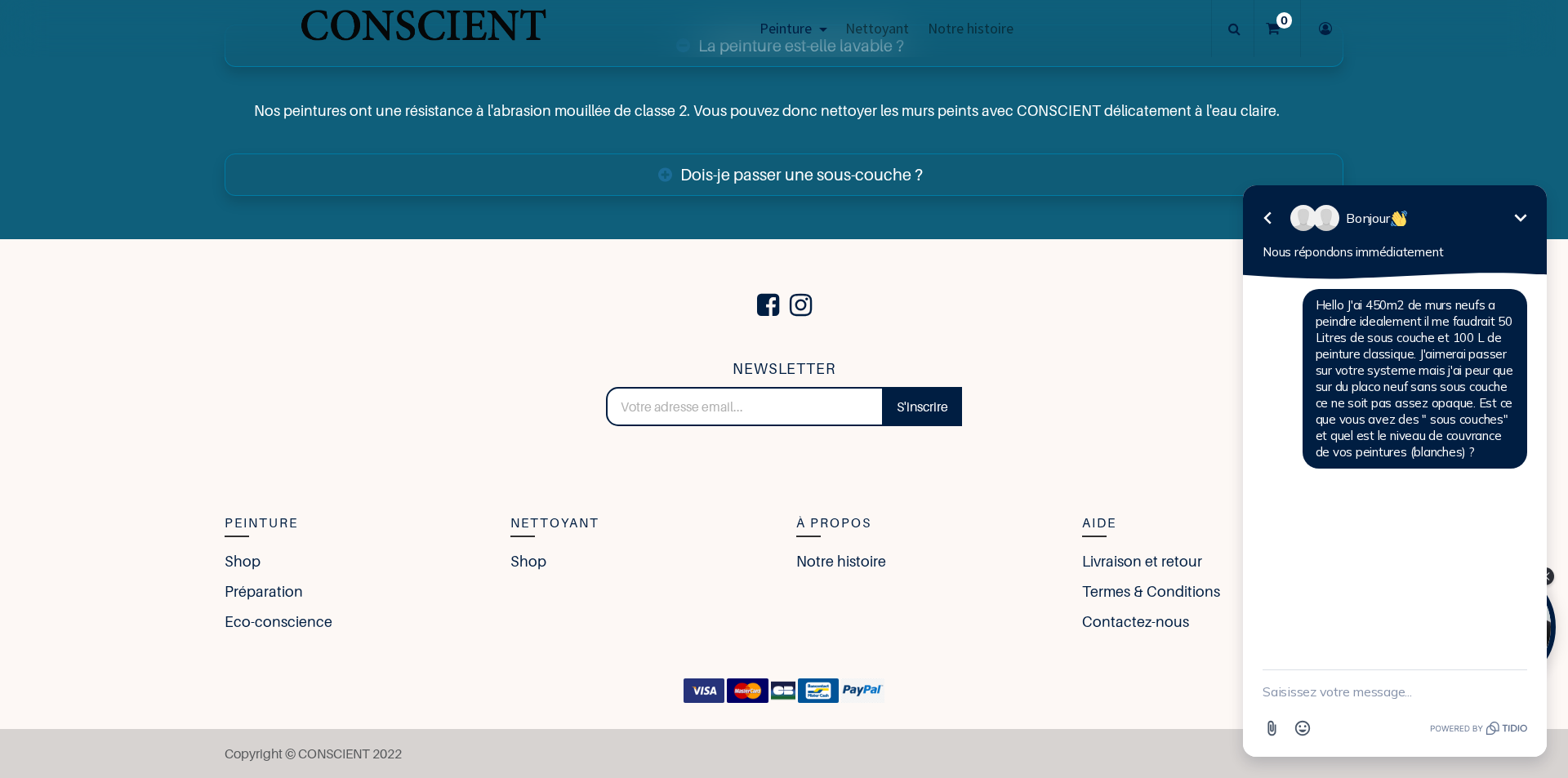
click at [794, 176] on link "Dois-je passer une sous-couche ?" at bounding box center [784, 175] width 1119 height 42
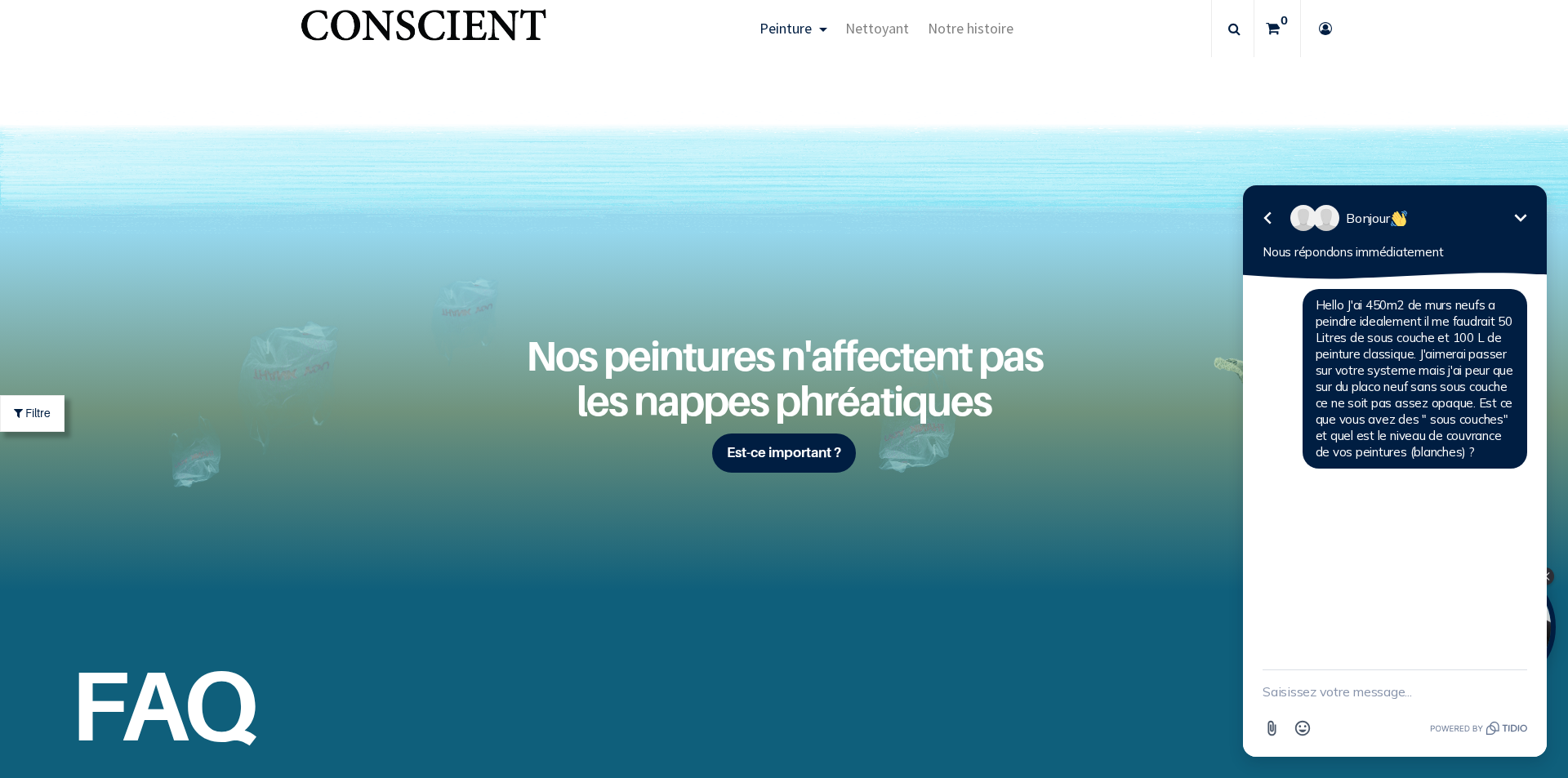
scroll to position [4726, 0]
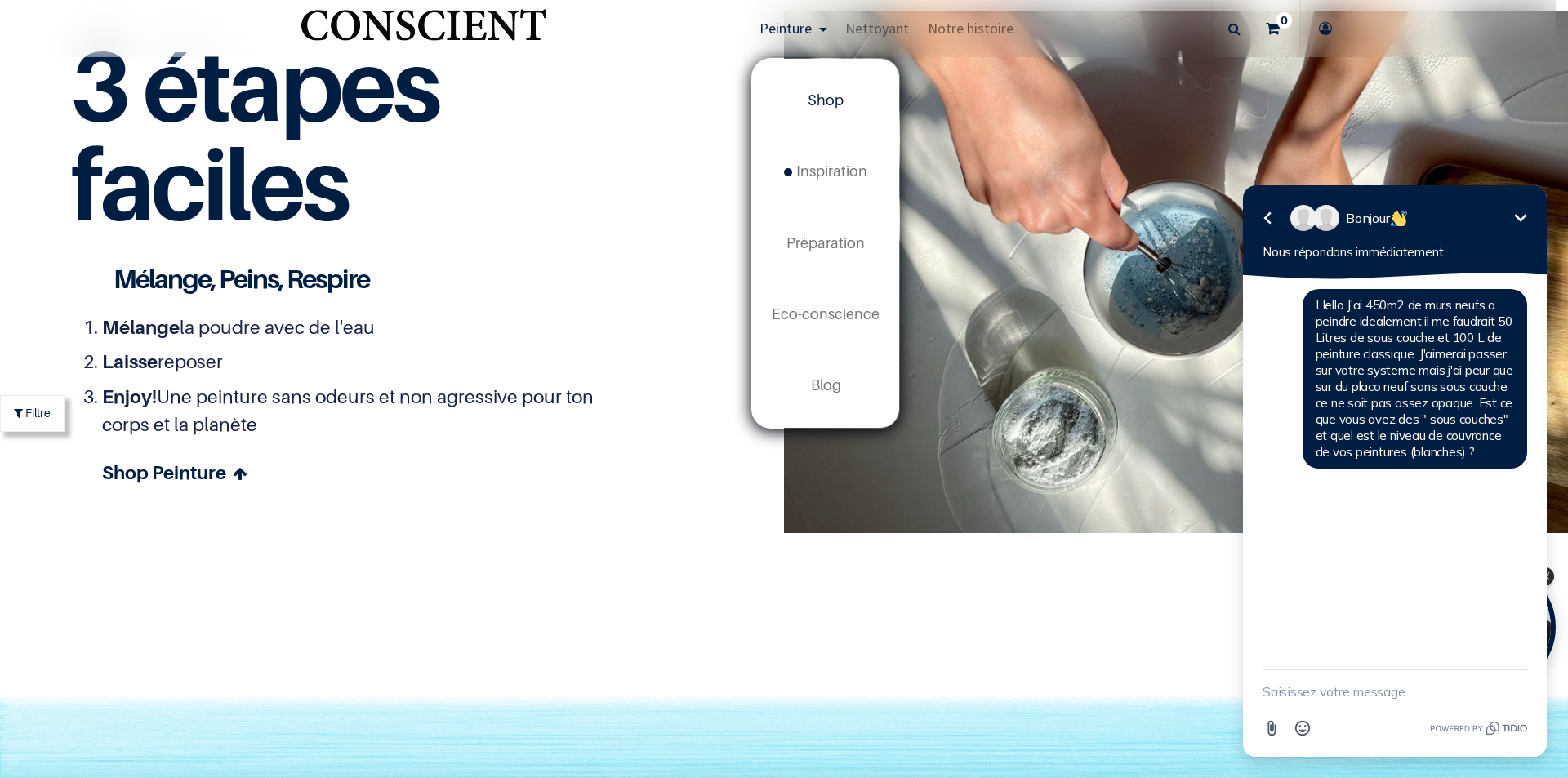
click at [810, 33] on span "Peinture" at bounding box center [786, 29] width 52 height 19
click at [777, 30] on span "Peinture" at bounding box center [786, 29] width 52 height 19
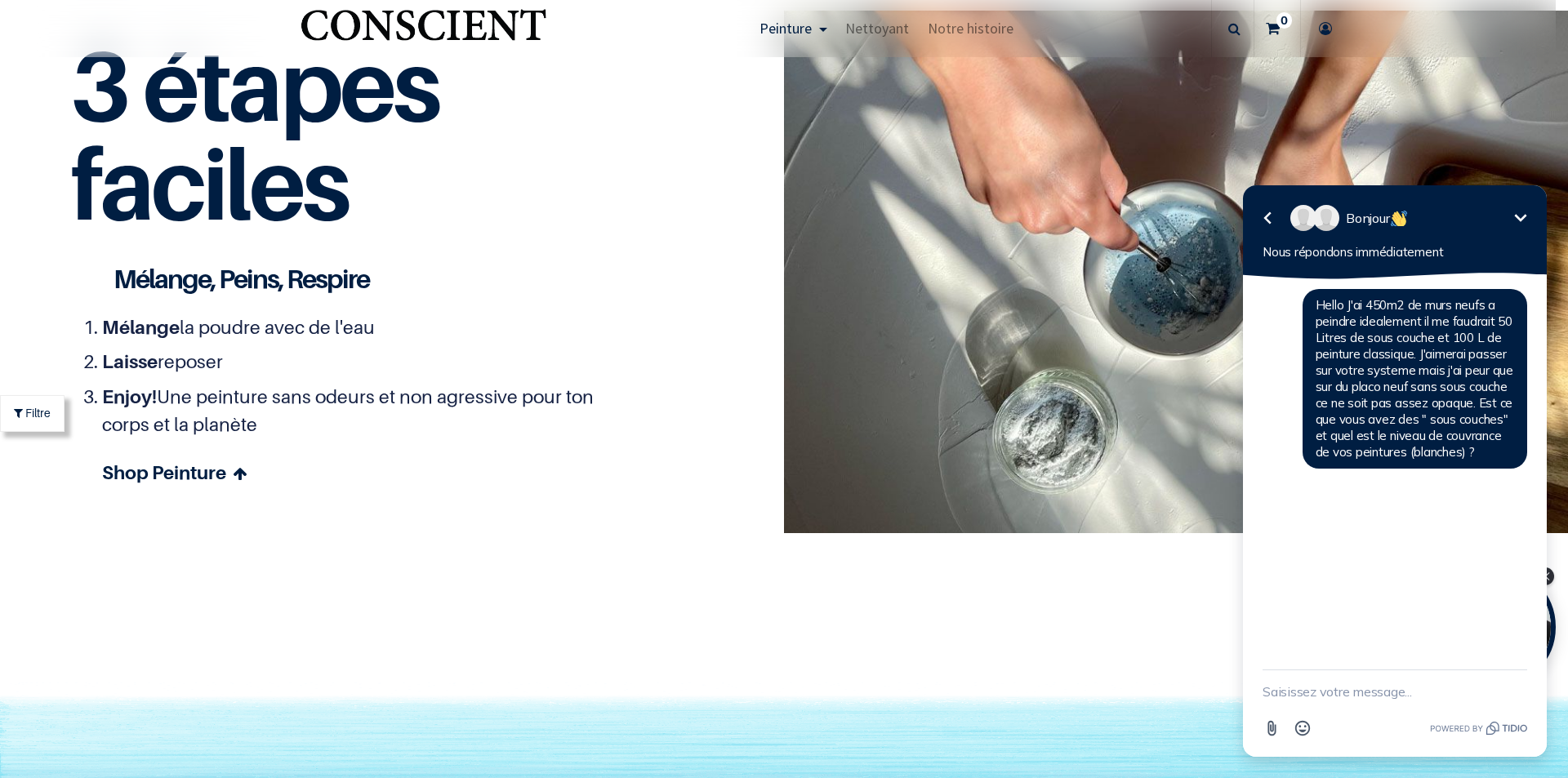
click at [777, 30] on span "Peinture" at bounding box center [786, 29] width 52 height 19
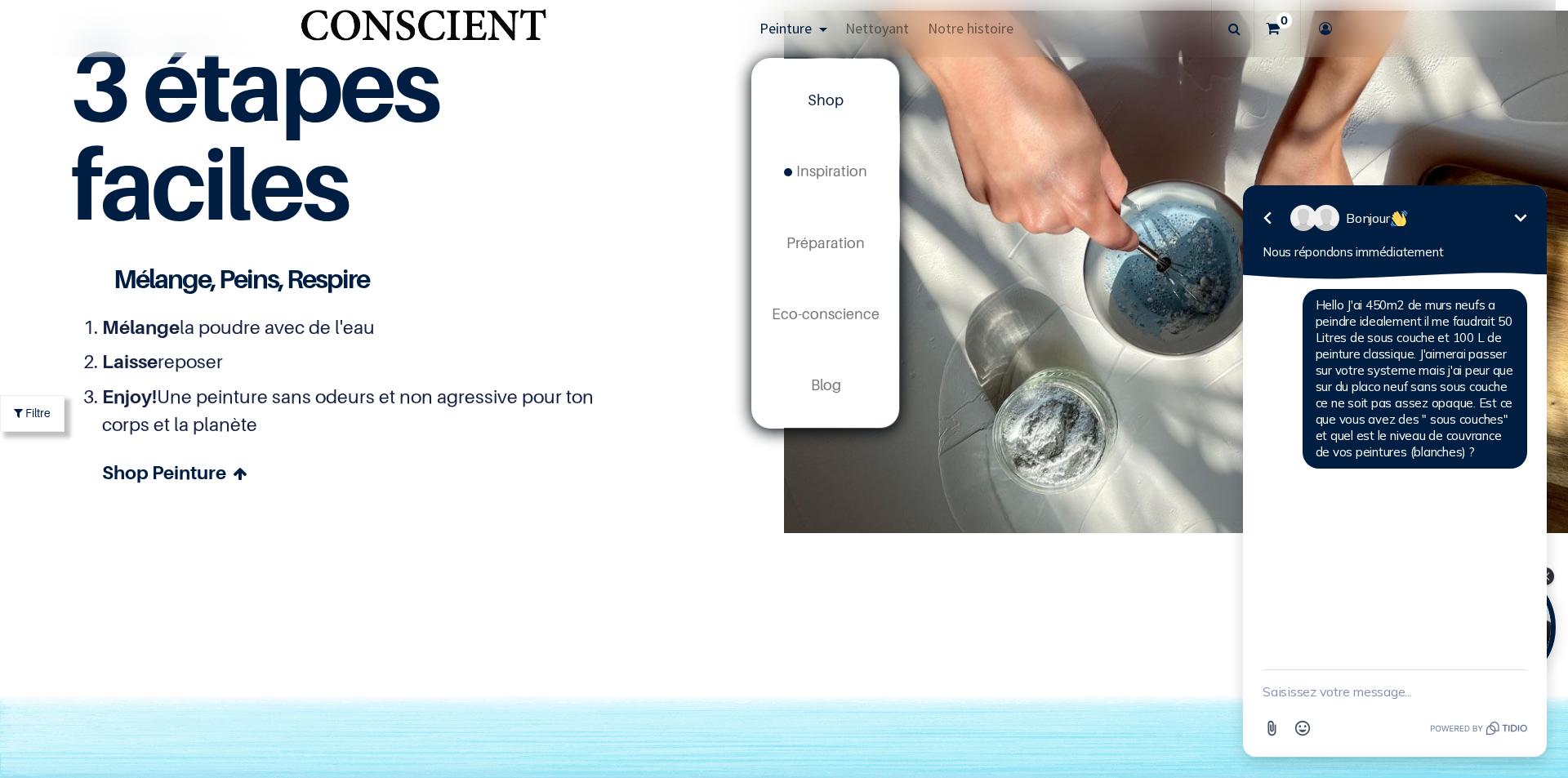
click at [810, 91] on span "Shop" at bounding box center [825, 100] width 36 height 17
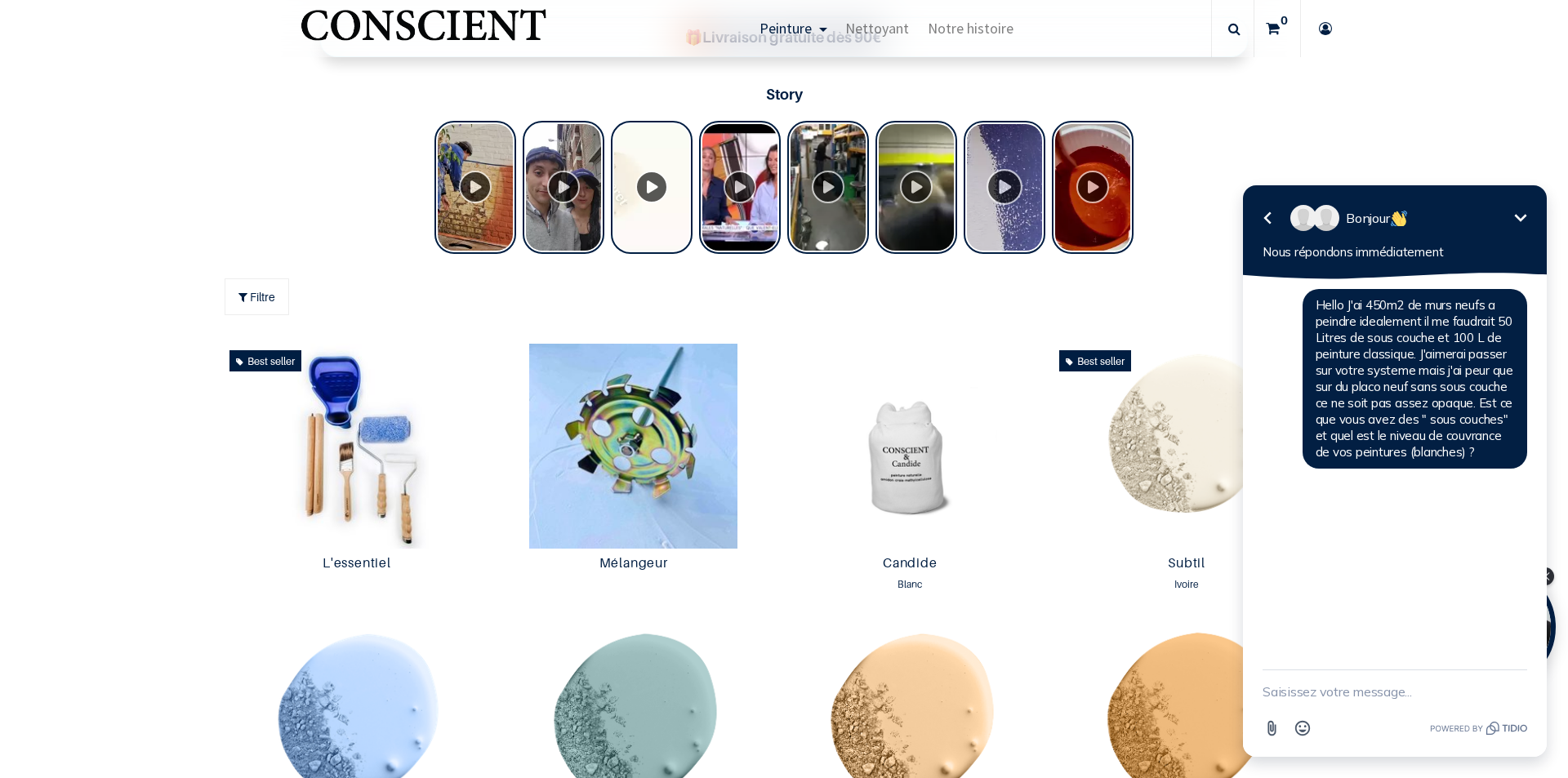
scroll to position [816, 0]
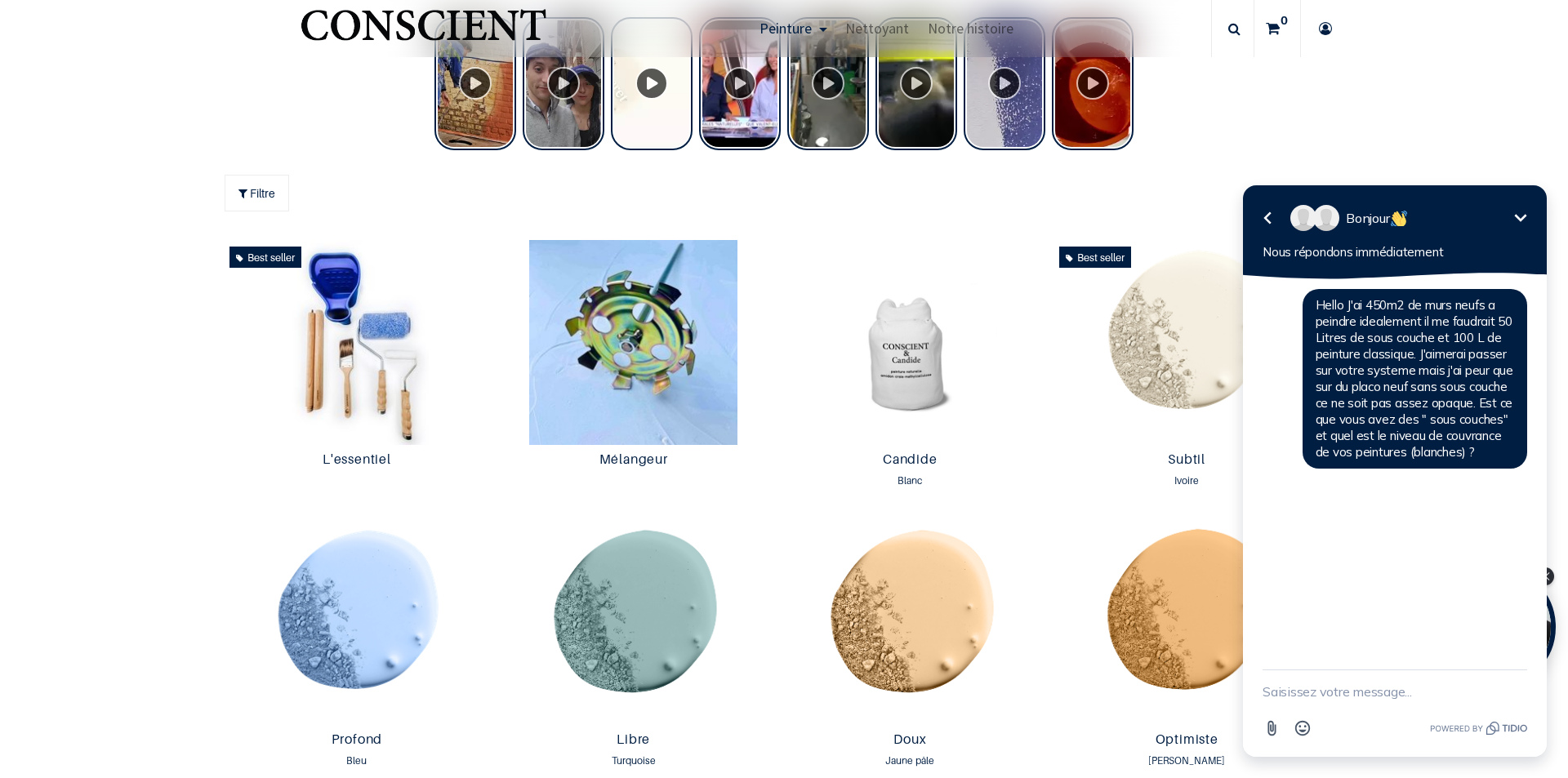
click at [1522, 211] on icon "Réduire" at bounding box center [1521, 218] width 19 height 19
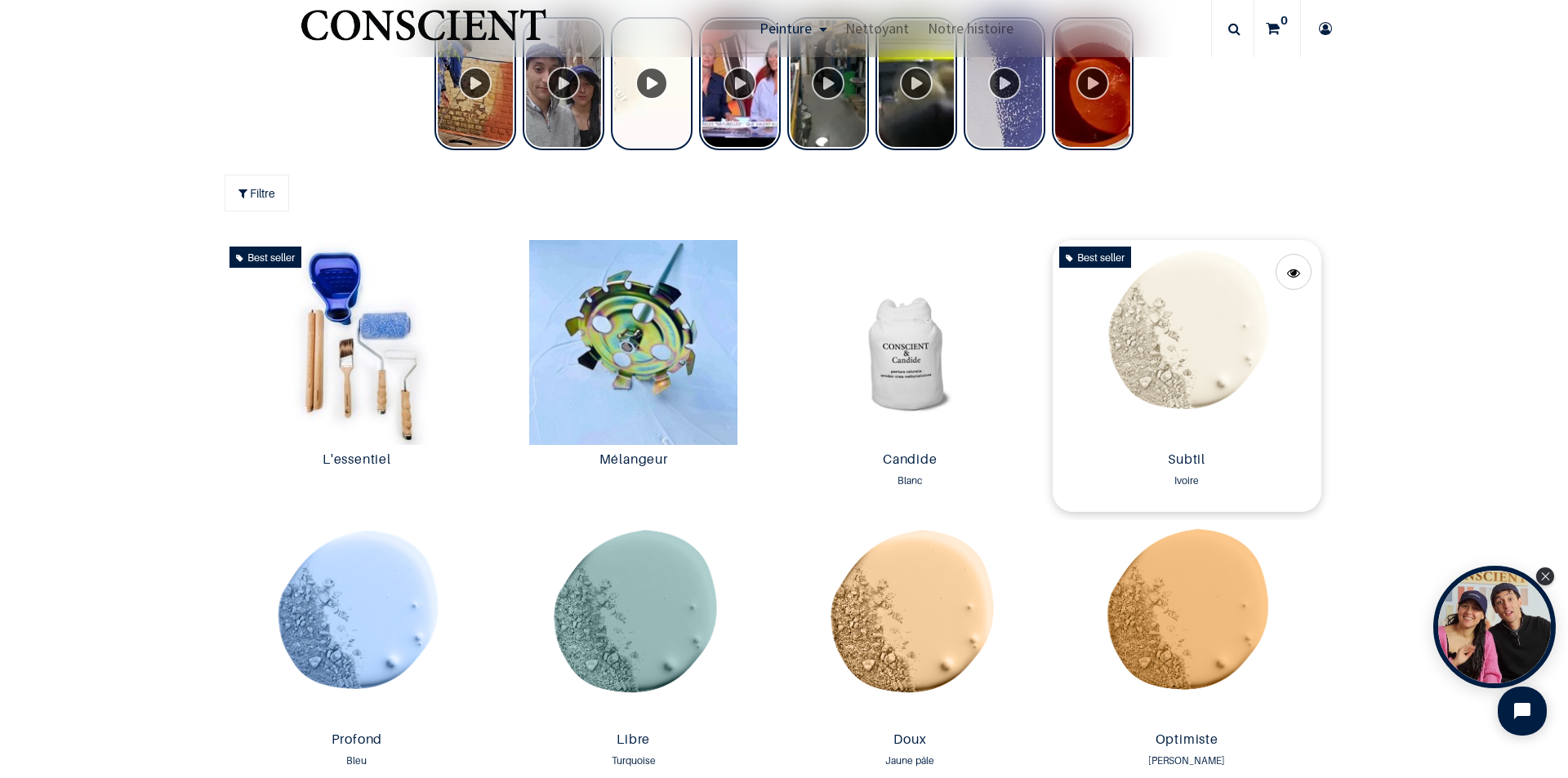
click at [1134, 333] on img at bounding box center [1187, 342] width 269 height 205
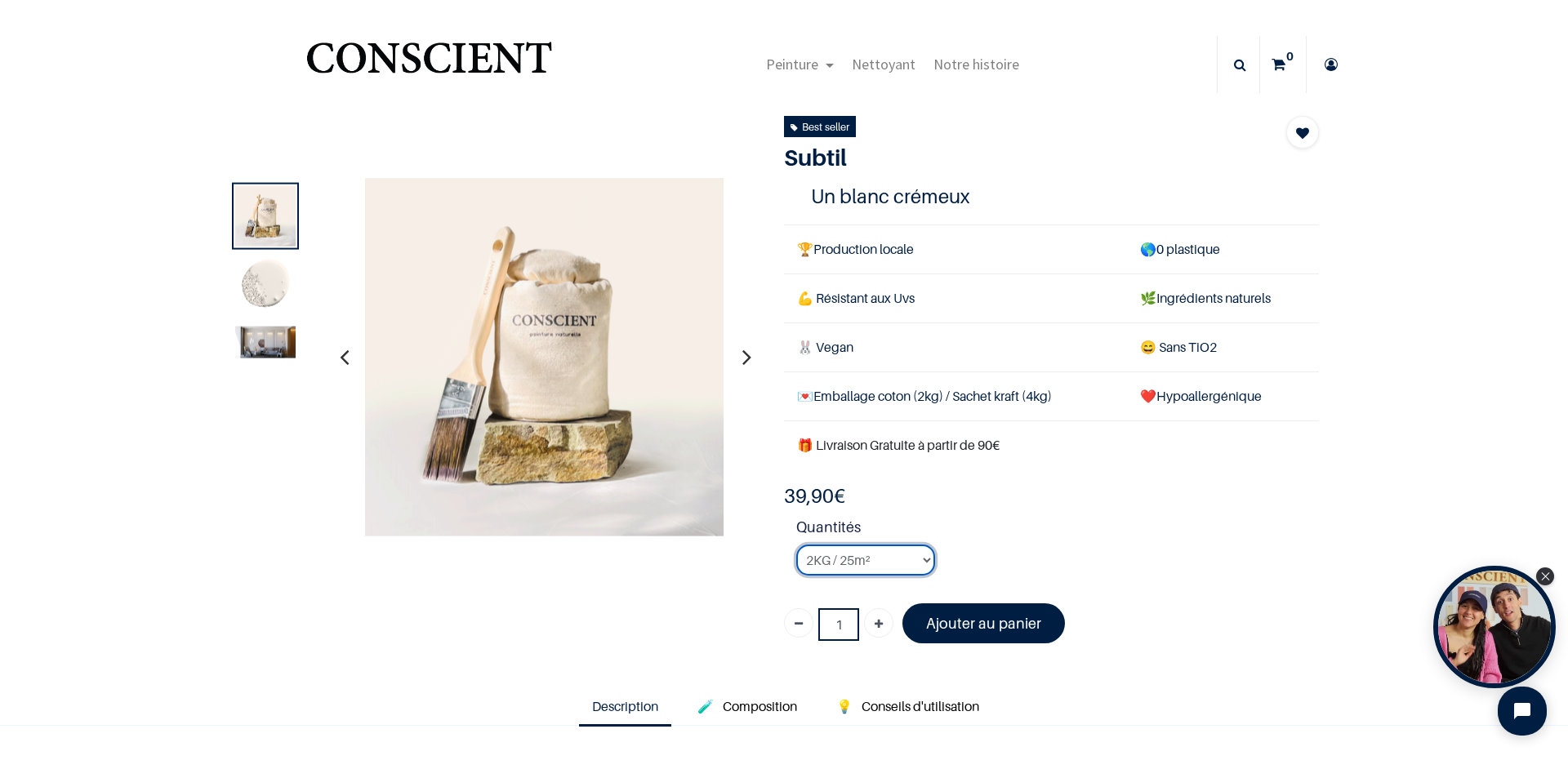
click at [888, 548] on select "2KG / 25m² 4KG / 50m² 8KG / 100m² Testeur" at bounding box center [866, 560] width 139 height 31
select select "127"
click at [796, 545] on select "2KG / 25m² 4KG / 50m² 8KG / 100m² Testeur" at bounding box center [866, 560] width 139 height 31
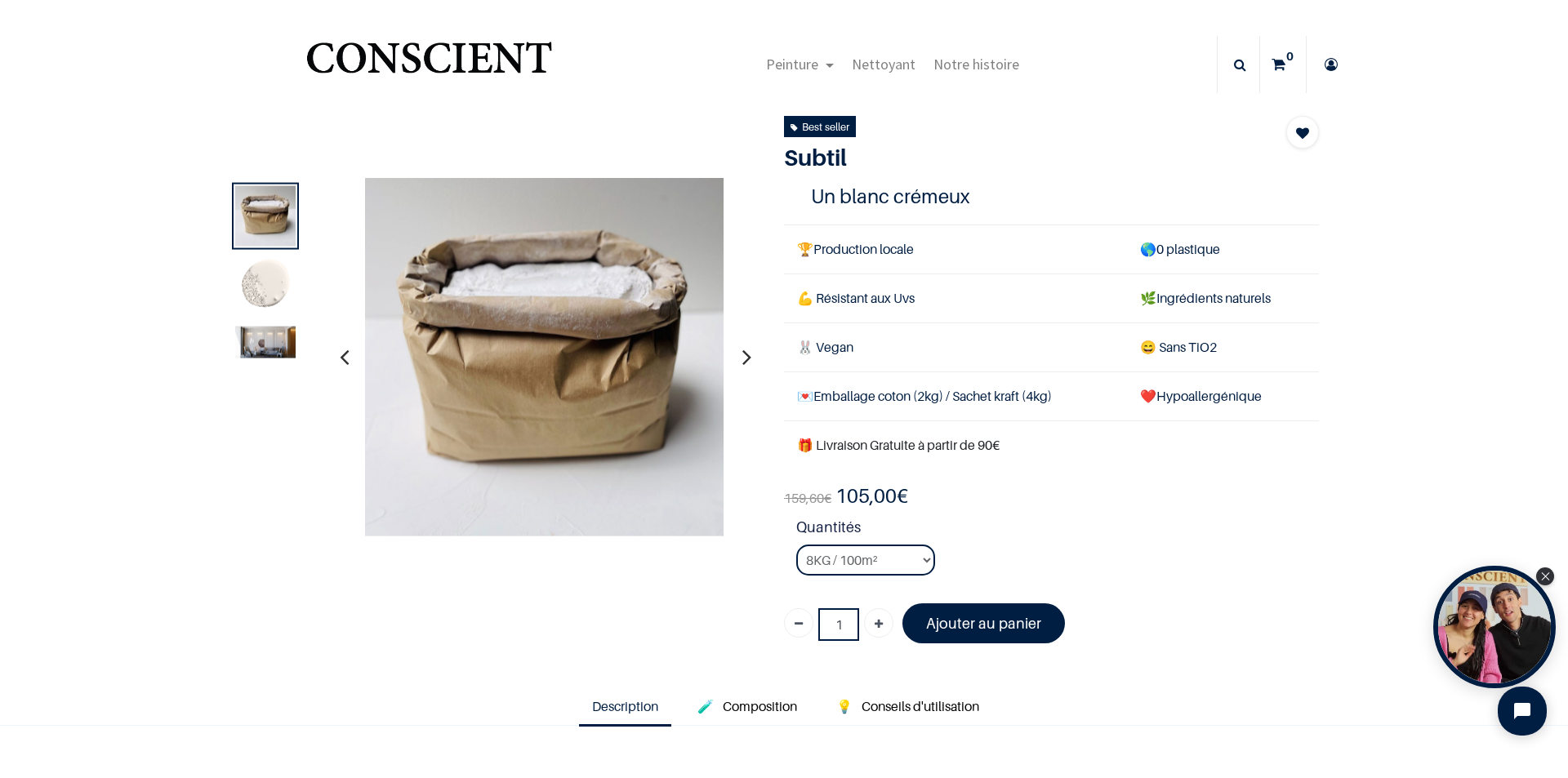
click at [260, 343] on img at bounding box center [265, 342] width 60 height 32
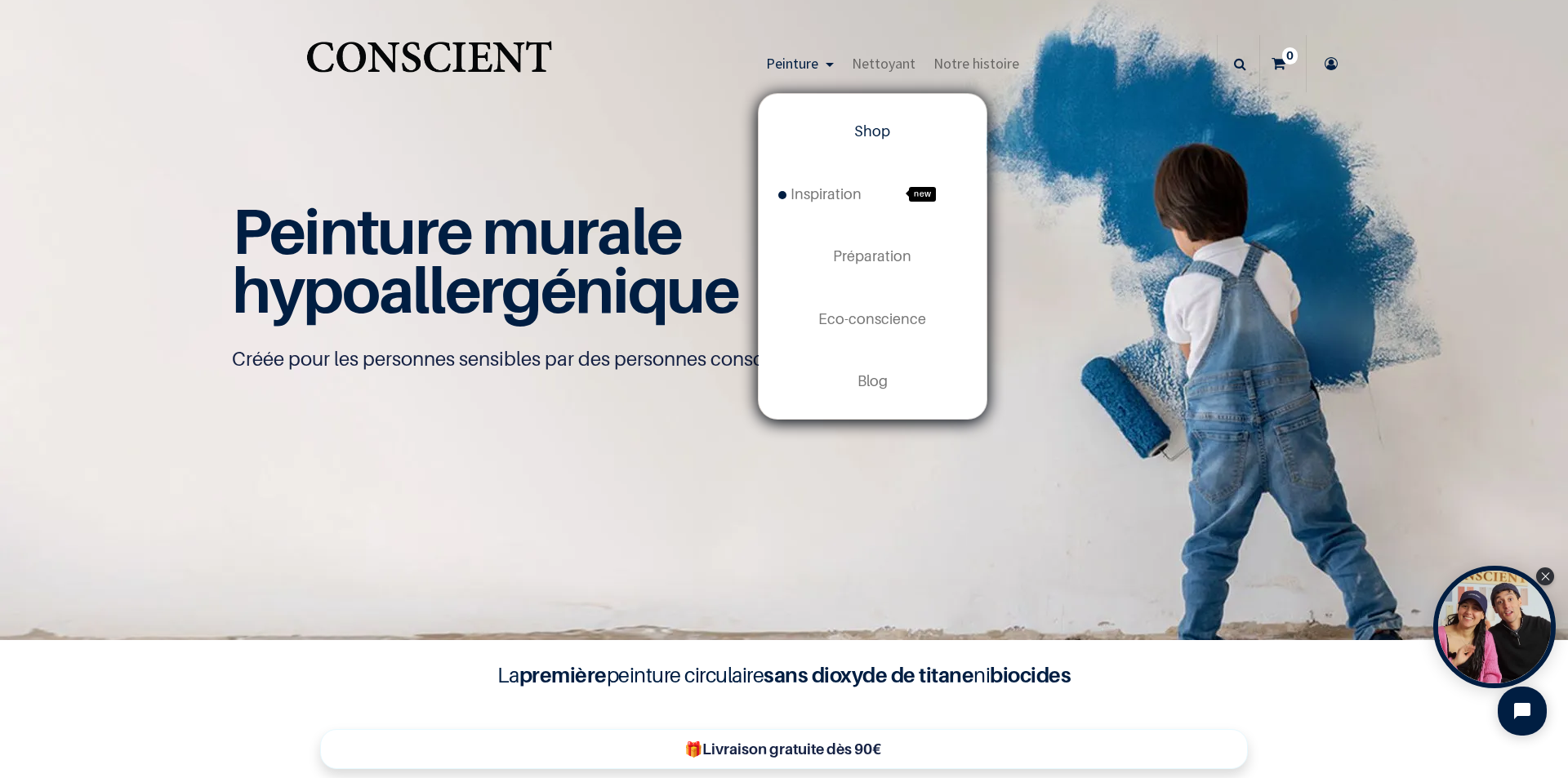
click at [788, 59] on span "Peinture" at bounding box center [792, 63] width 52 height 19
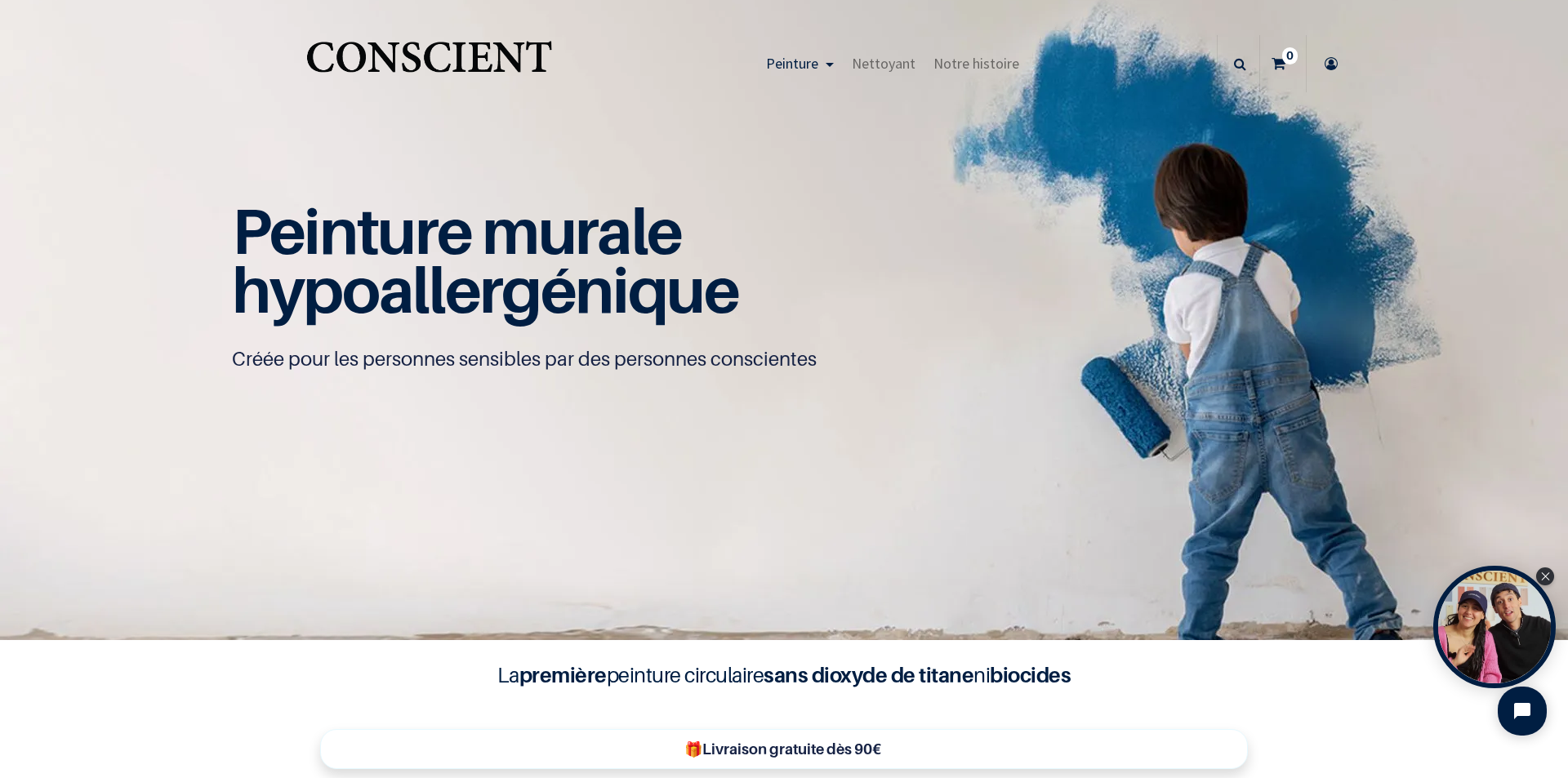
click at [807, 61] on span "Peinture" at bounding box center [792, 63] width 52 height 19
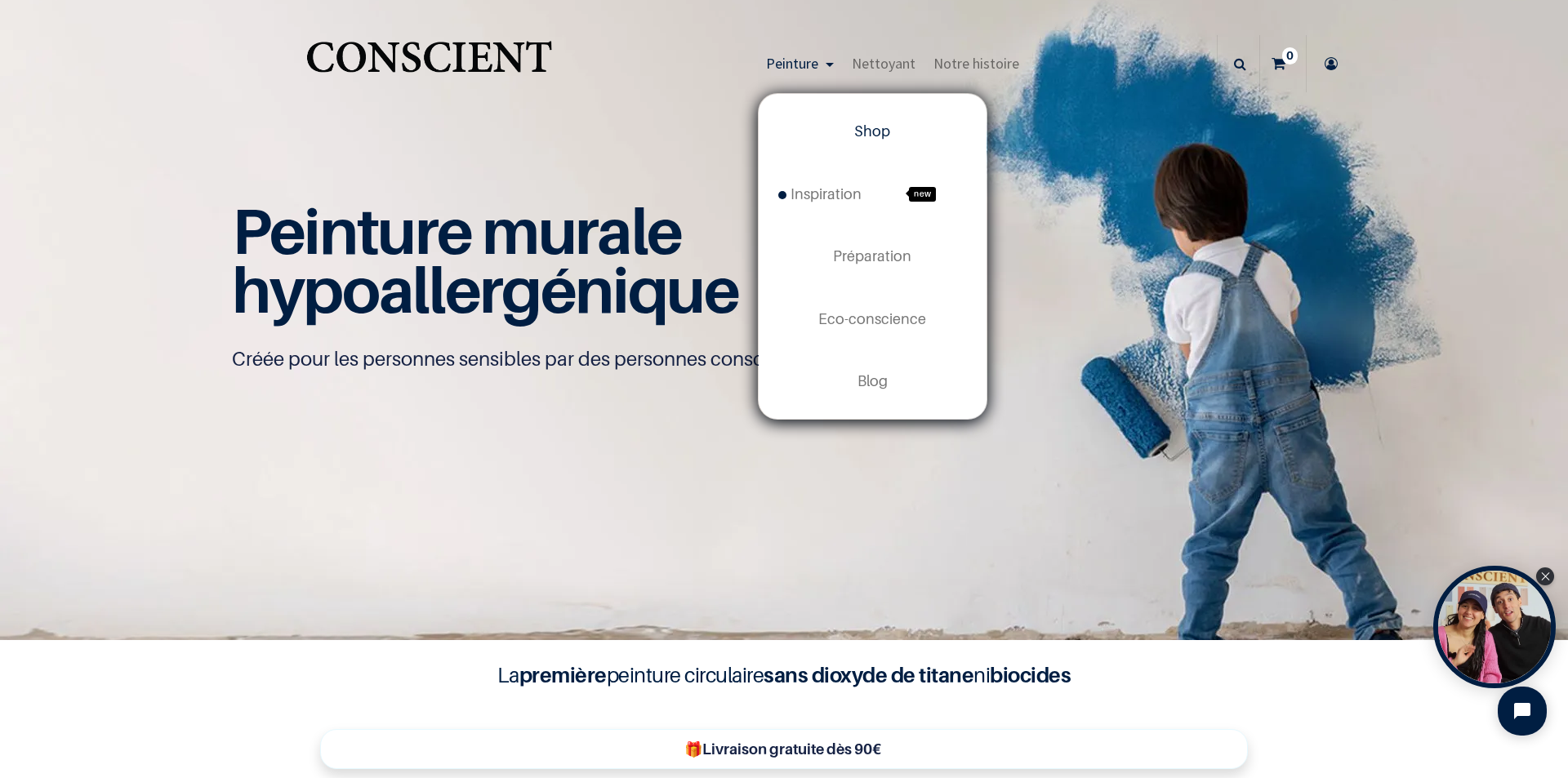
click at [832, 140] on link "Shop" at bounding box center [872, 131] width 227 height 62
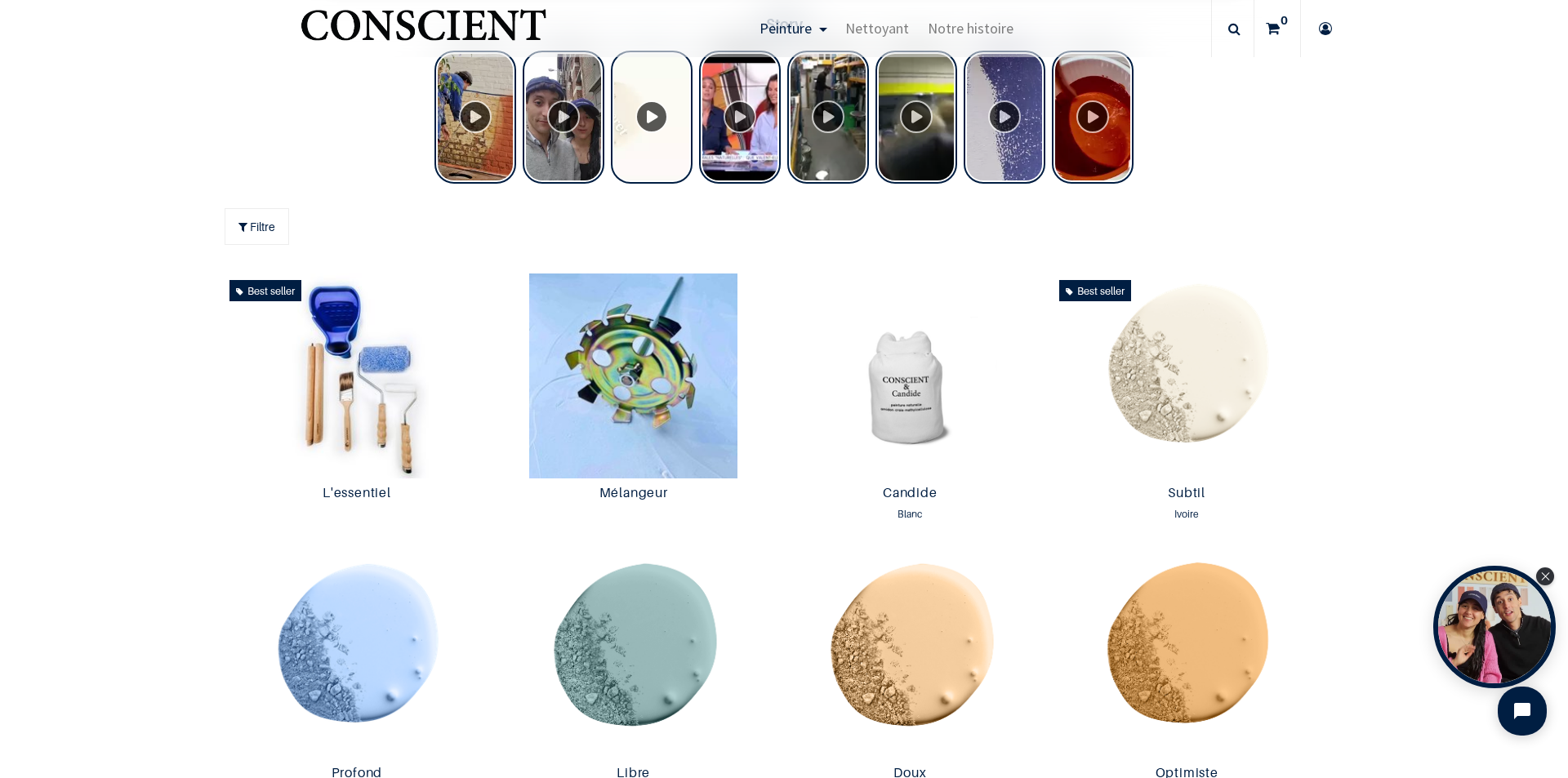
scroll to position [817, 0]
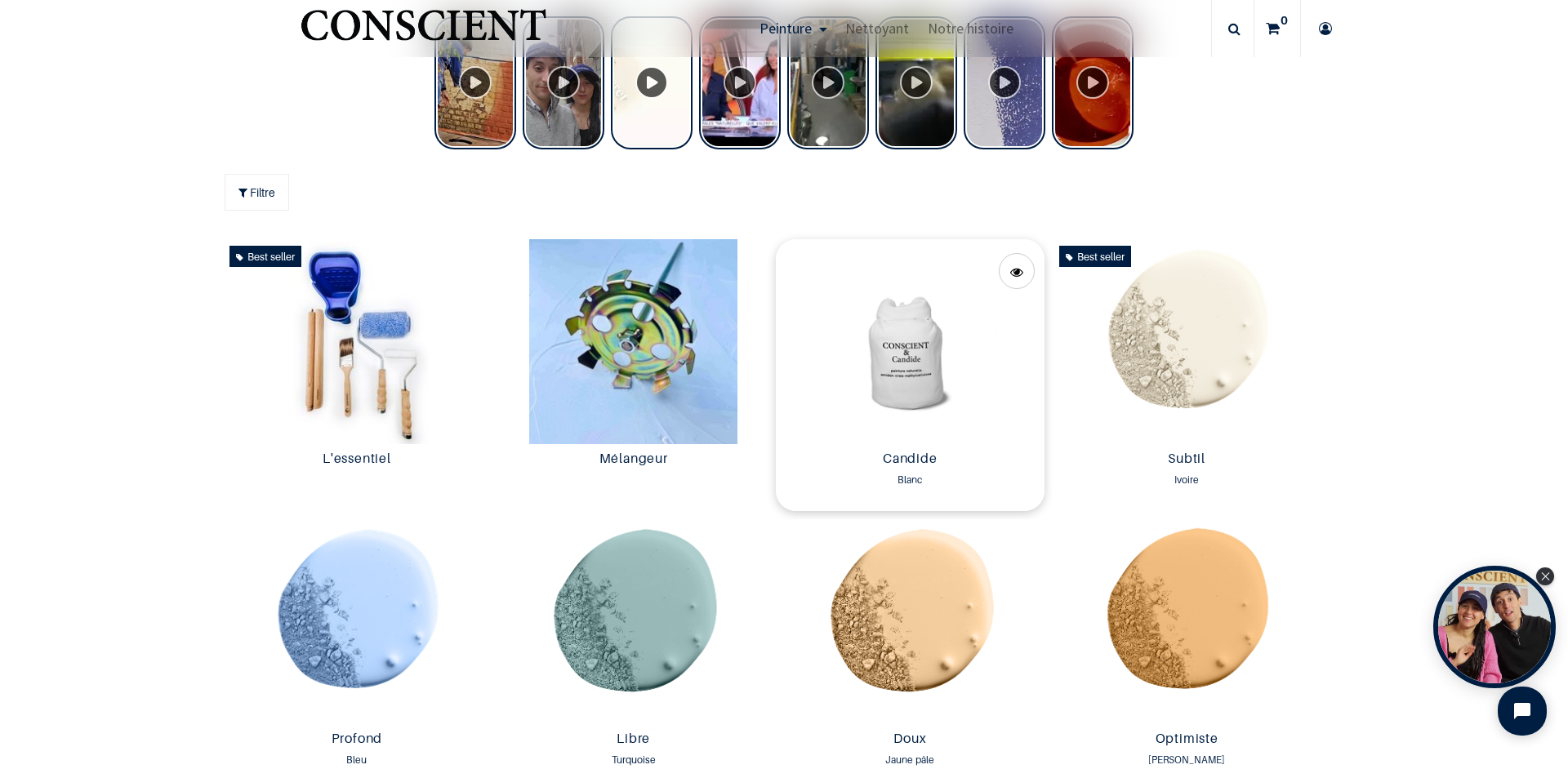
click at [929, 330] on img at bounding box center [911, 342] width 269 height 205
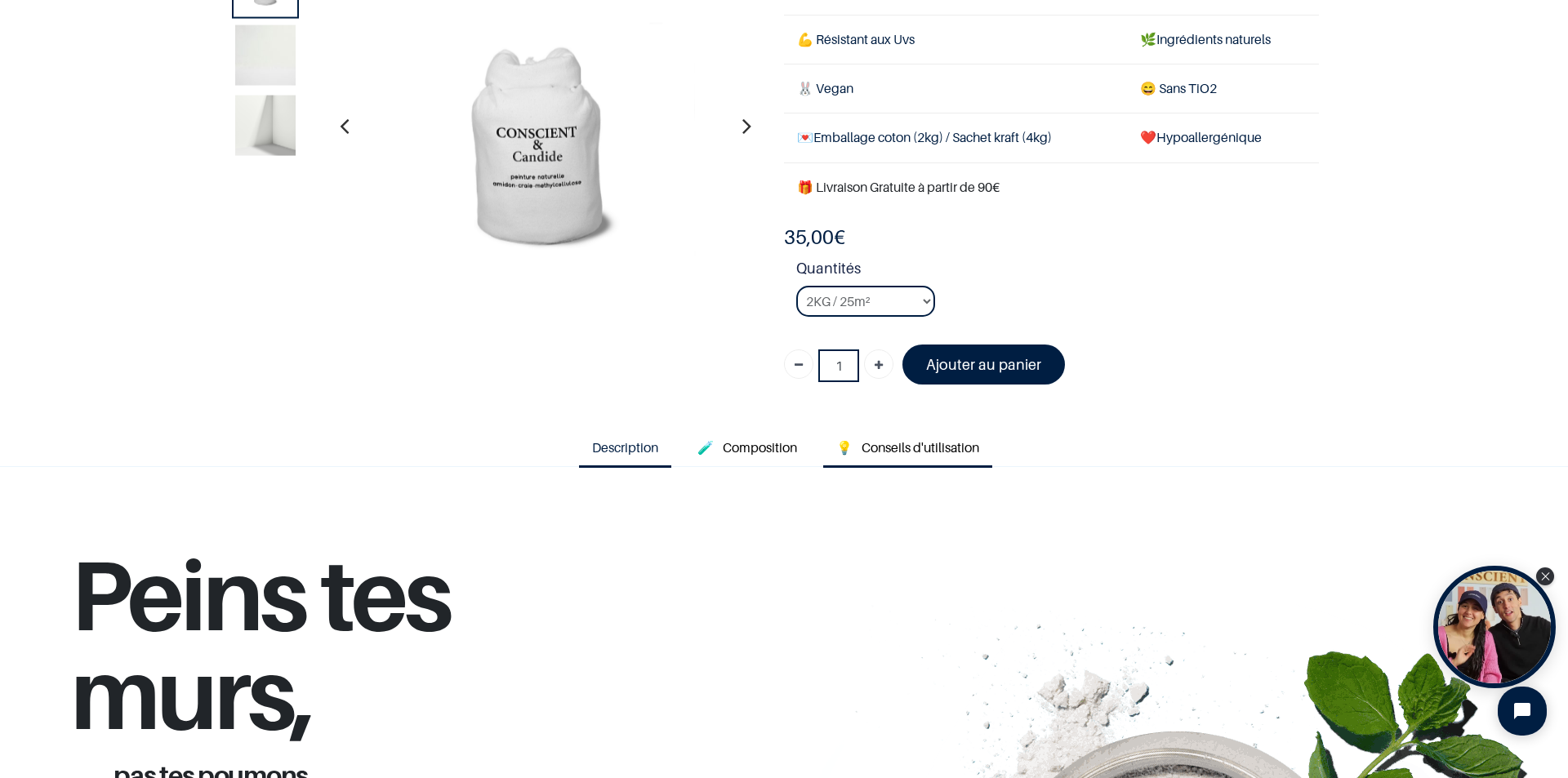
scroll to position [163, 0]
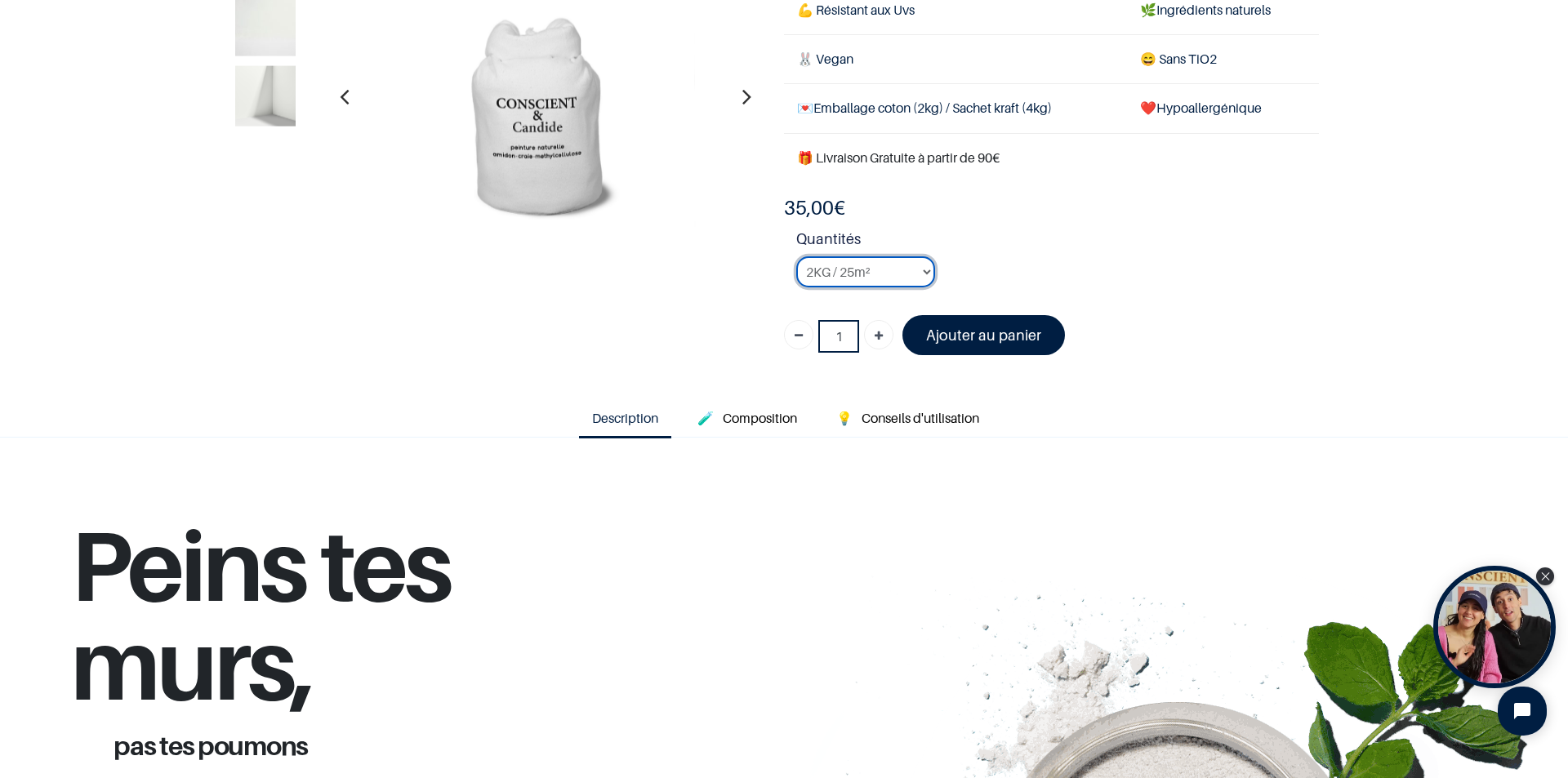
click at [896, 268] on select "2KG / 25m² 4KG / 50m² 8KG / 100m² Testeur" at bounding box center [866, 271] width 139 height 31
select select "3"
click at [796, 256] on select "2KG / 25m² 4KG / 50m² 8KG / 100m² Testeur" at bounding box center [866, 271] width 139 height 31
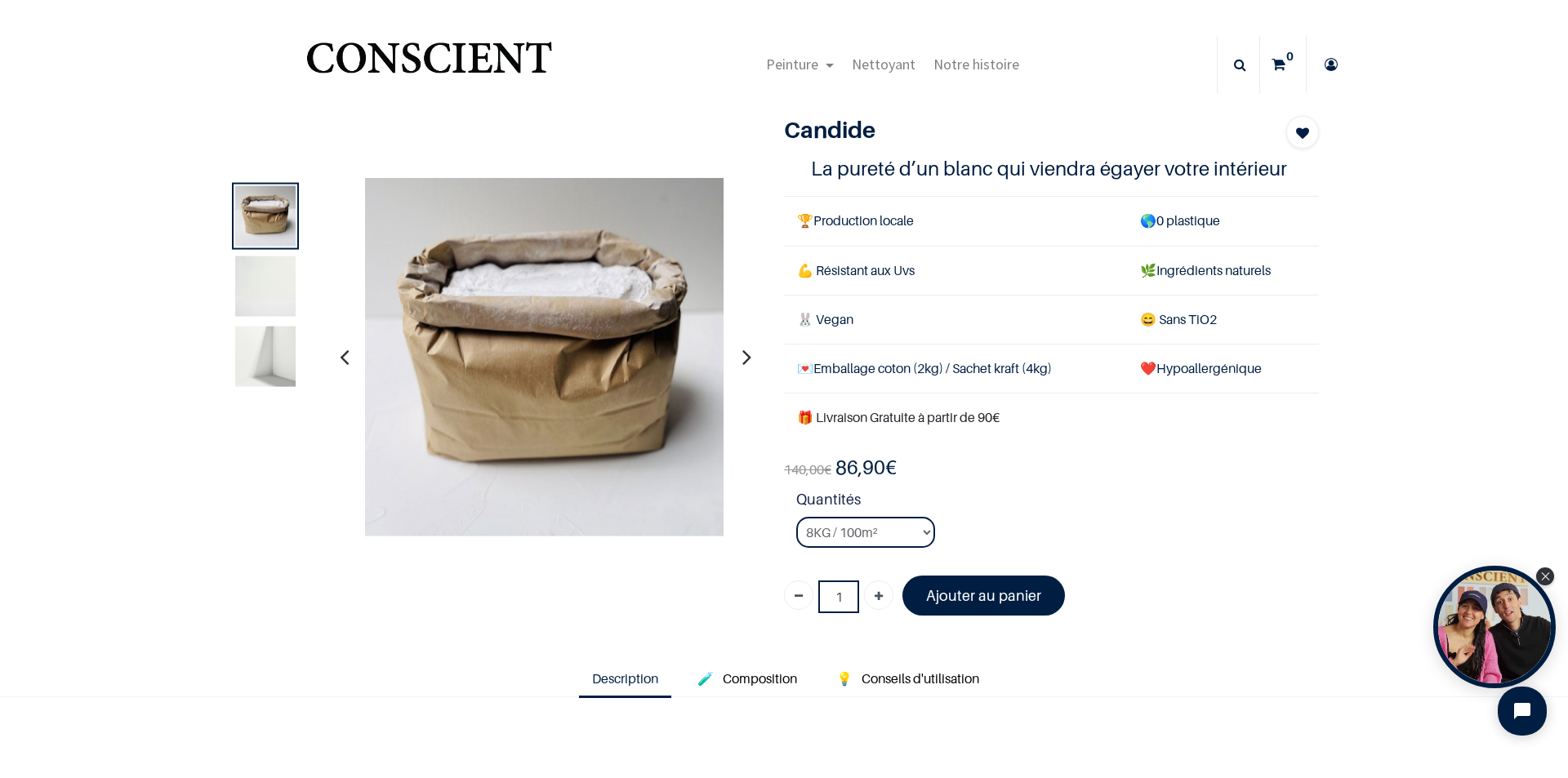
click at [256, 295] on img at bounding box center [265, 285] width 60 height 60
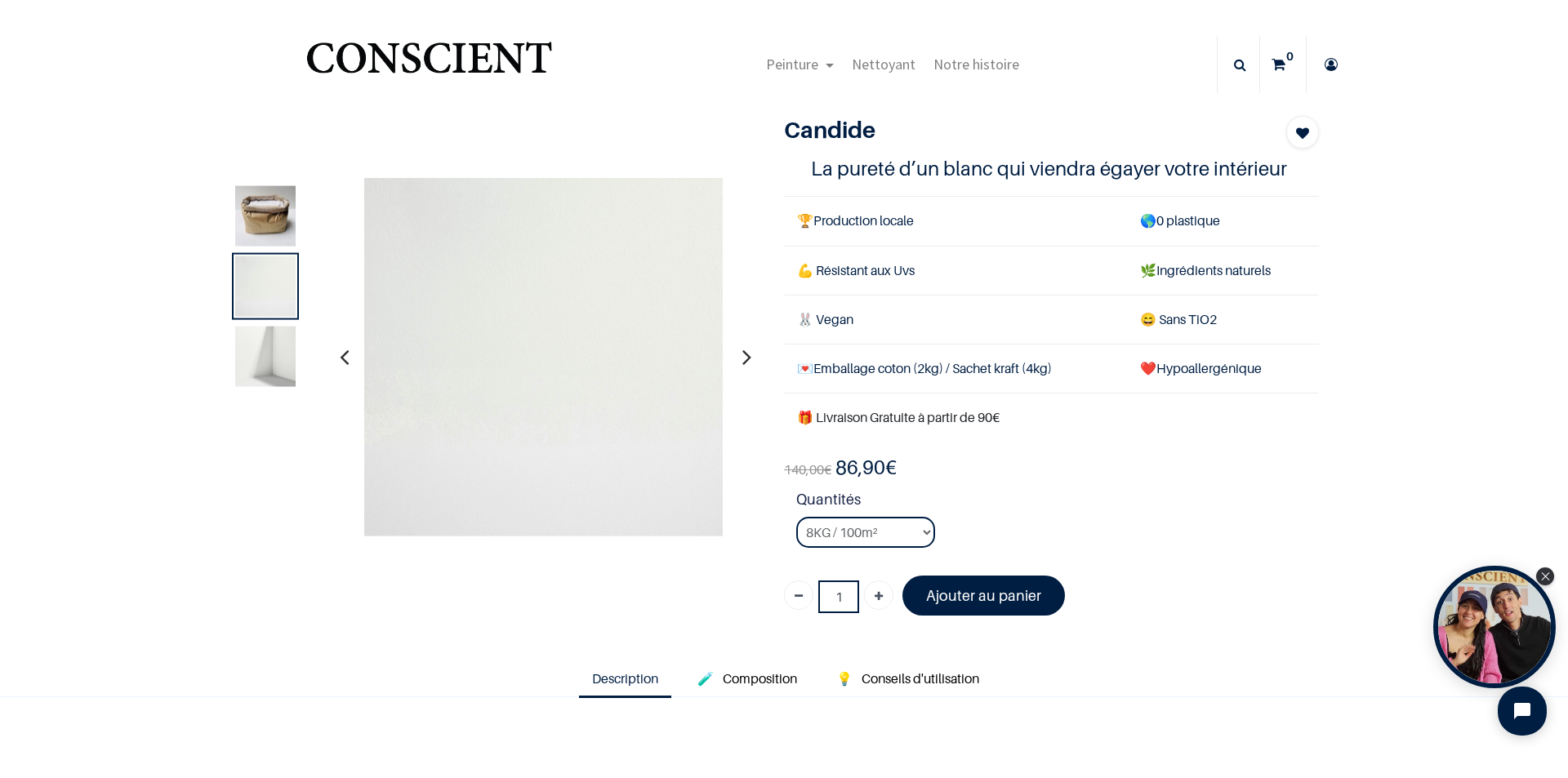
click at [257, 356] on img at bounding box center [265, 356] width 60 height 60
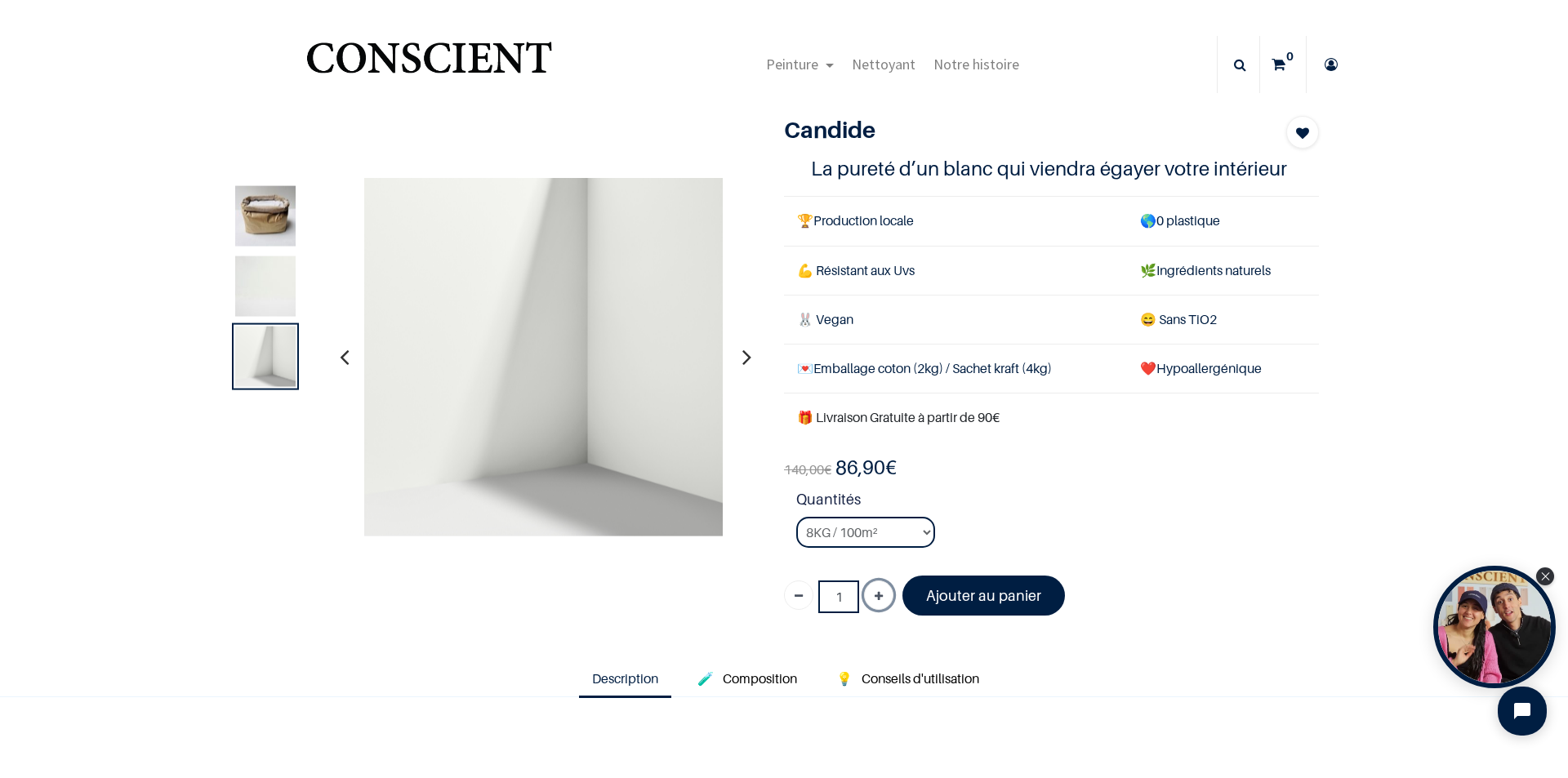
click at [875, 591] on icon "Ajouter" at bounding box center [879, 597] width 9 height 30
type input "5"
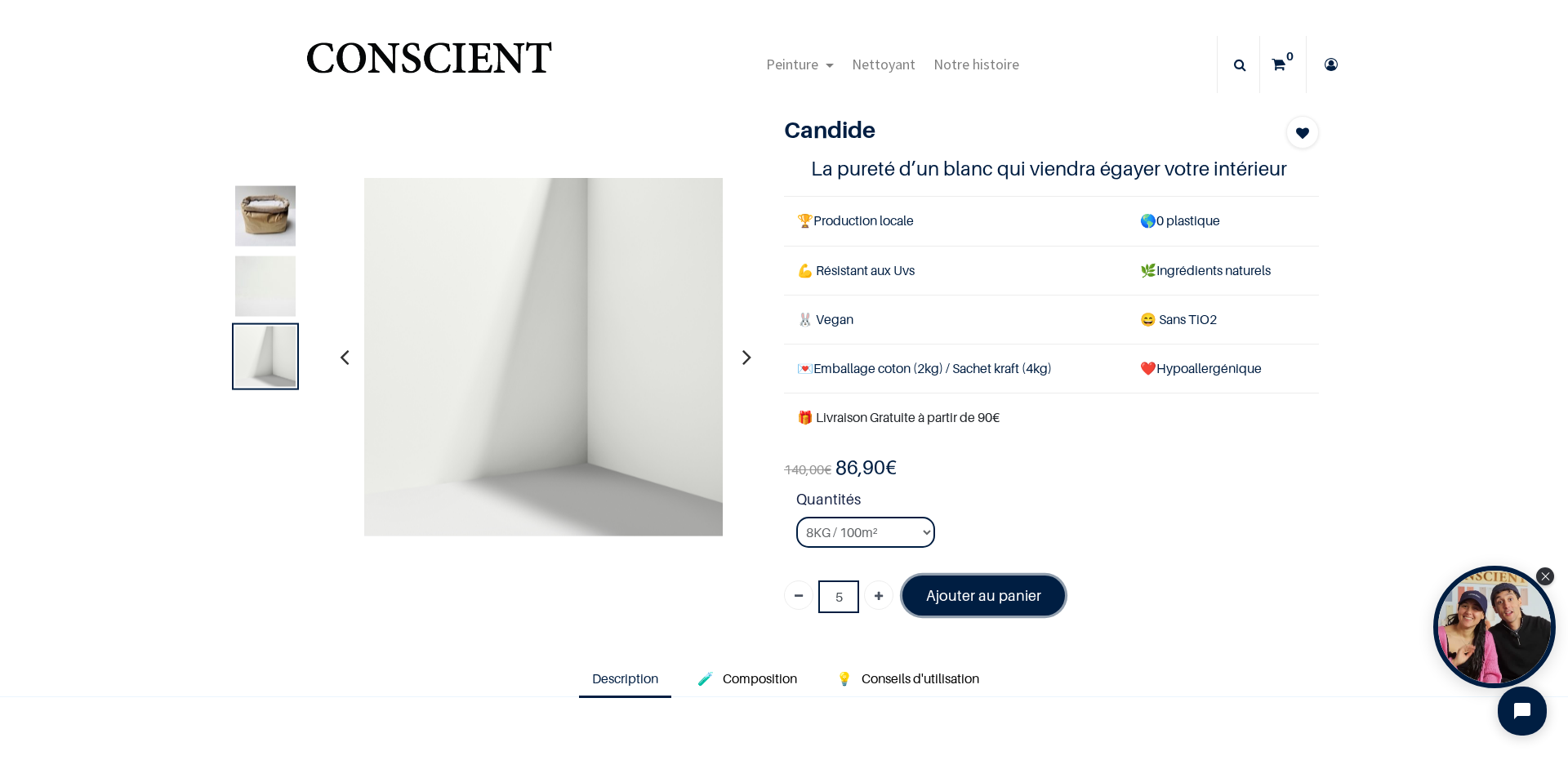
click at [971, 587] on font "Ajouter au panier" at bounding box center [984, 596] width 115 height 17
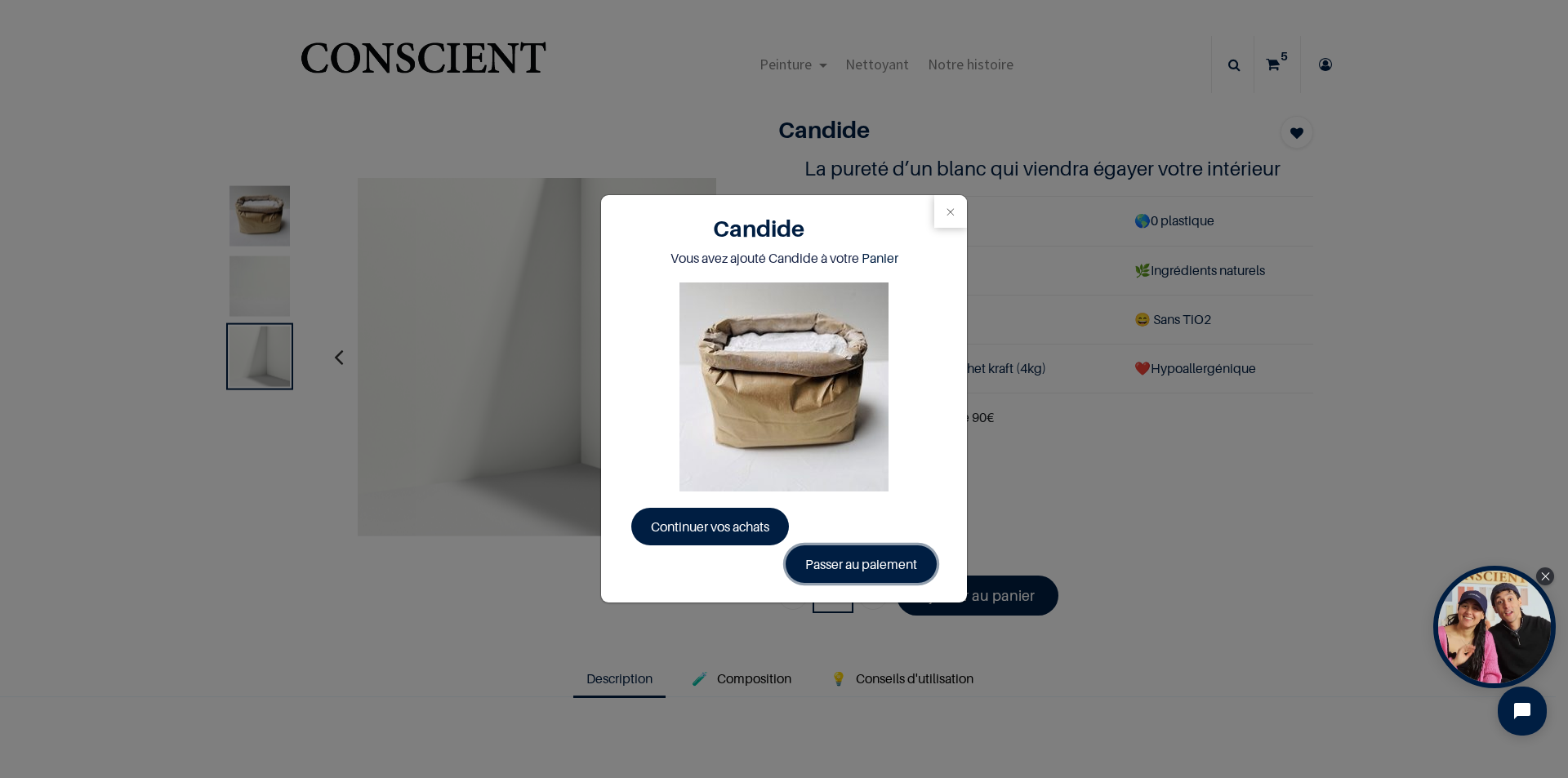
click at [851, 566] on link "Passer au paiement" at bounding box center [861, 564] width 151 height 37
